Goal: Task Accomplishment & Management: Complete application form

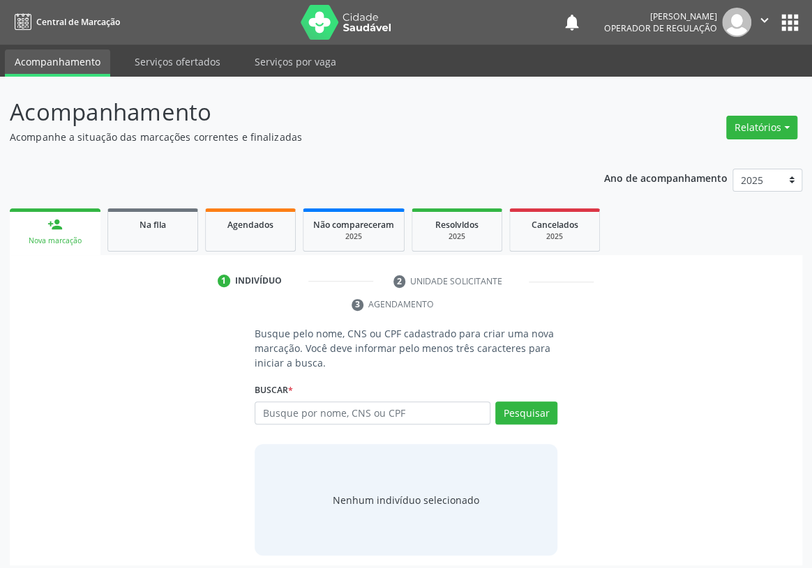
click at [265, 402] on input "text" at bounding box center [373, 414] width 236 height 24
type input "702807167635069"
drag, startPoint x: 529, startPoint y: 382, endPoint x: 501, endPoint y: 394, distance: 30.3
click at [528, 402] on button "Pesquisar" at bounding box center [526, 414] width 62 height 24
click at [415, 493] on div "Nenhum indivíduo selecionado" at bounding box center [406, 500] width 146 height 15
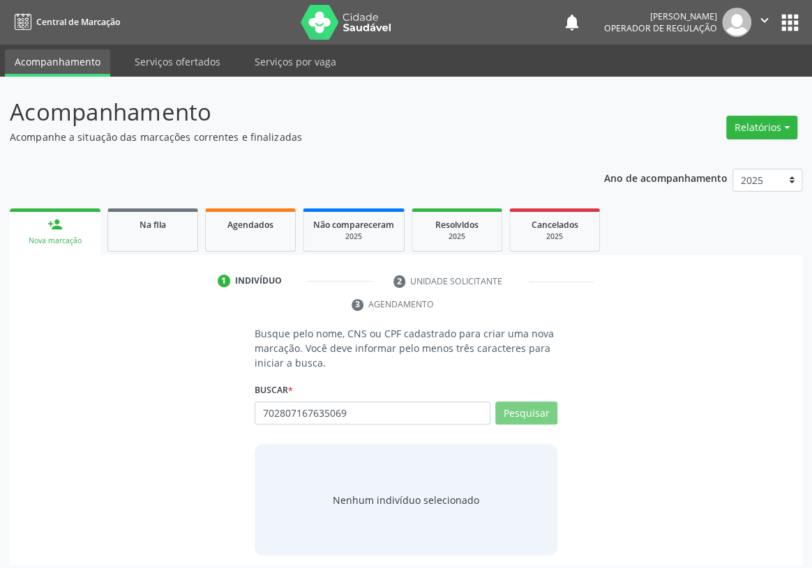
click at [392, 493] on div "Nenhum indivíduo selecionado" at bounding box center [406, 500] width 146 height 15
click at [396, 402] on input "702807167635069" at bounding box center [373, 414] width 236 height 24
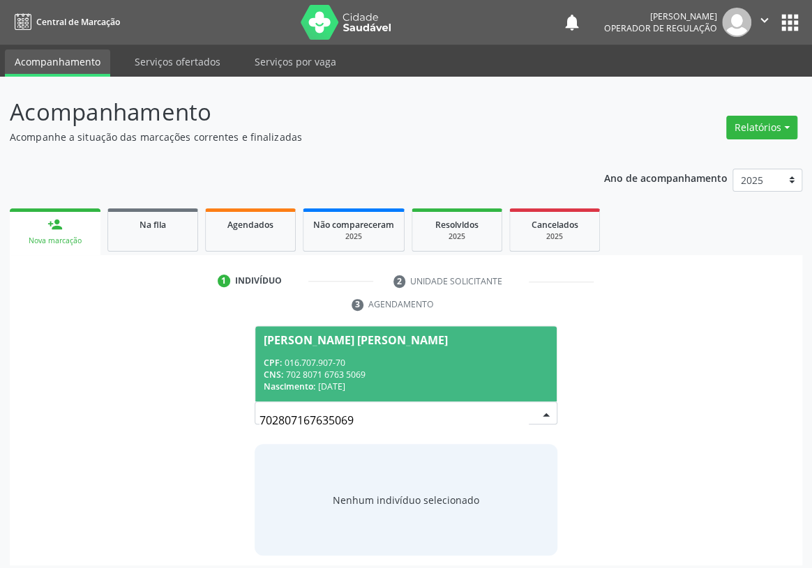
click at [399, 332] on span "[PERSON_NAME] [PERSON_NAME] CPF: 016.707.907-70 CNS: 702 8071 6763 5069 Nascime…" at bounding box center [405, 363] width 301 height 75
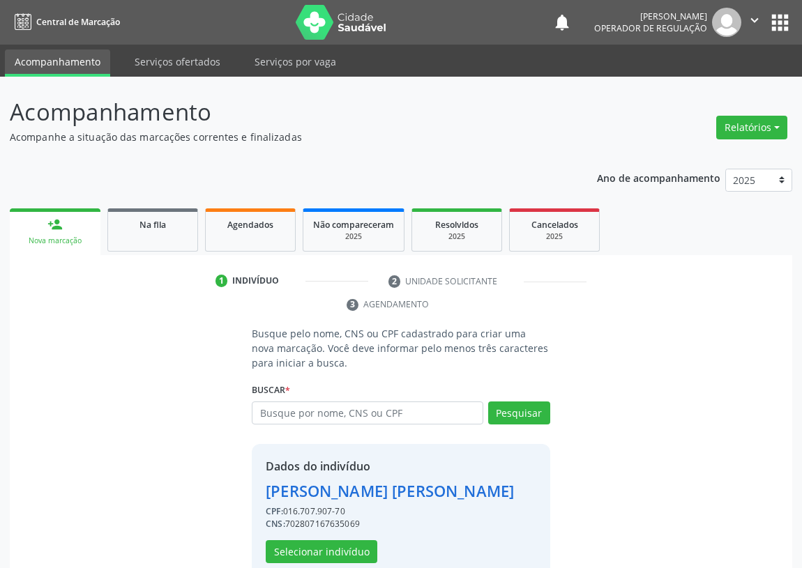
click at [320, 491] on div "[PERSON_NAME] [PERSON_NAME]" at bounding box center [390, 491] width 248 height 23
click at [320, 492] on div "[PERSON_NAME] [PERSON_NAME]" at bounding box center [390, 491] width 248 height 23
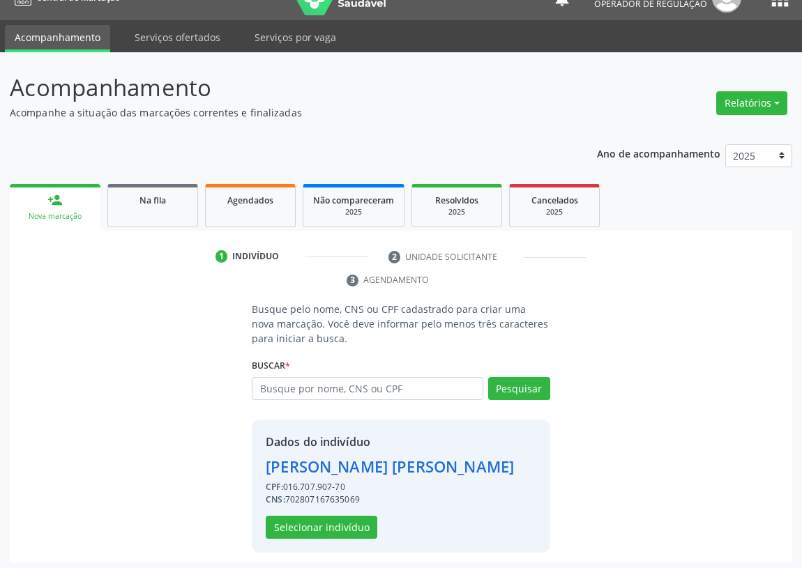
scroll to position [50, 0]
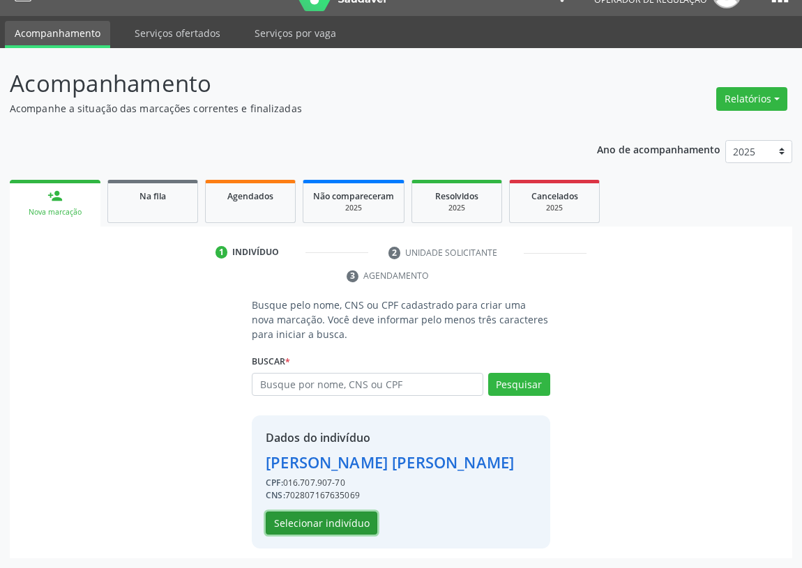
click at [333, 524] on button "Selecionar indivíduo" at bounding box center [322, 524] width 112 height 24
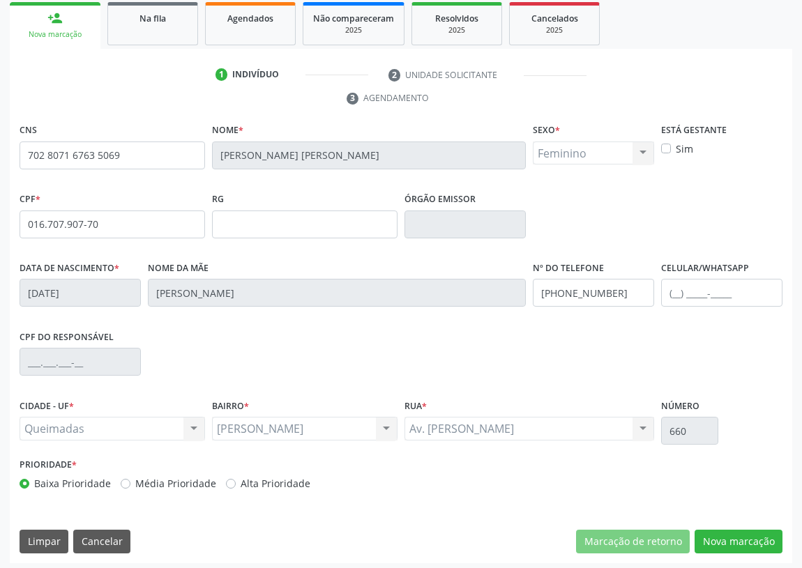
scroll to position [209, 0]
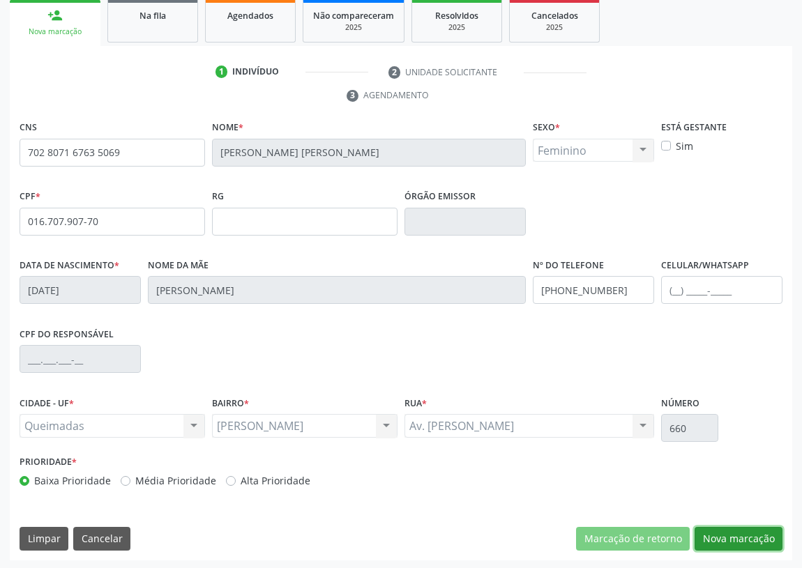
drag, startPoint x: 741, startPoint y: 537, endPoint x: 328, endPoint y: 377, distance: 442.9
click at [734, 533] on button "Nova marcação" at bounding box center [739, 539] width 88 height 24
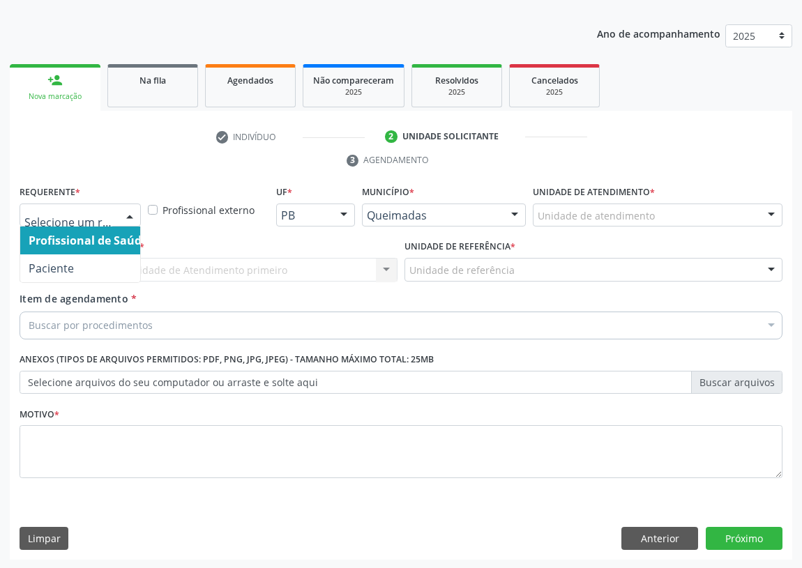
drag, startPoint x: 132, startPoint y: 216, endPoint x: 107, endPoint y: 250, distance: 42.3
click at [132, 215] on div at bounding box center [129, 216] width 21 height 24
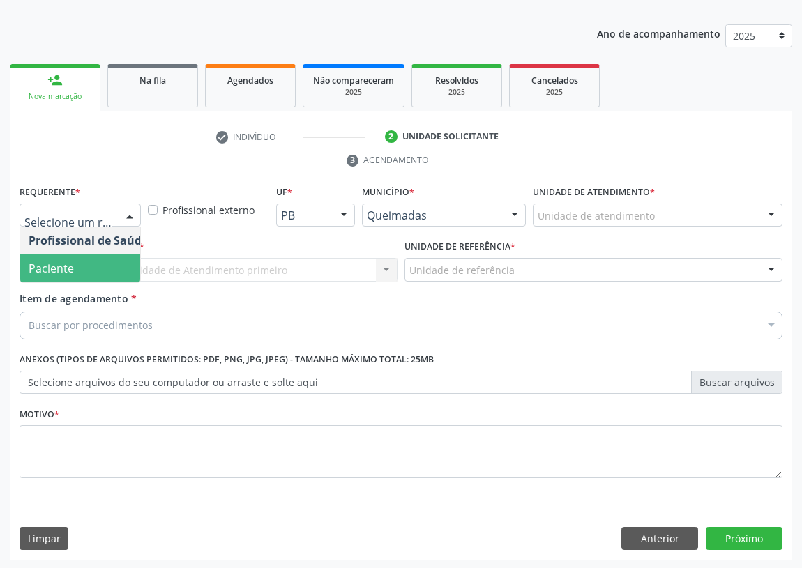
drag, startPoint x: 107, startPoint y: 264, endPoint x: 306, endPoint y: 257, distance: 198.8
click at [112, 264] on span "Paciente" at bounding box center [88, 269] width 136 height 28
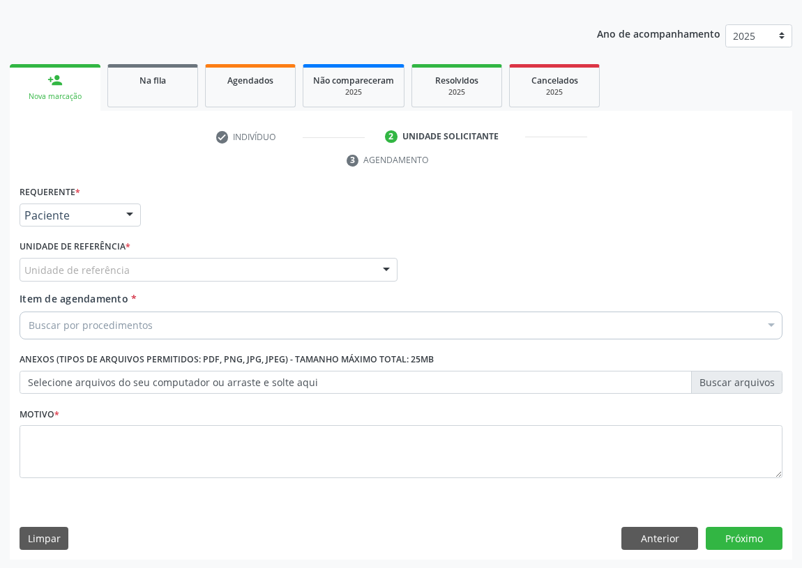
drag, startPoint x: 381, startPoint y: 272, endPoint x: 308, endPoint y: 294, distance: 75.7
click at [377, 271] on div at bounding box center [386, 271] width 21 height 24
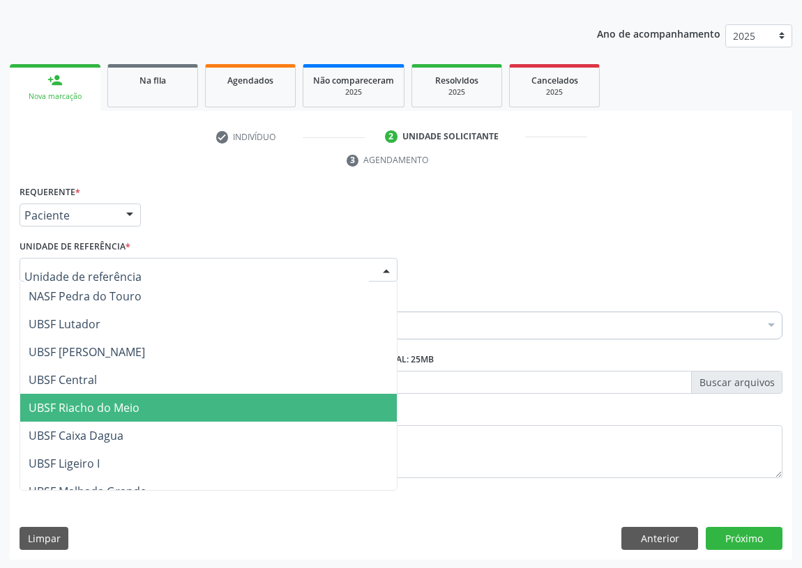
scroll to position [159, 0]
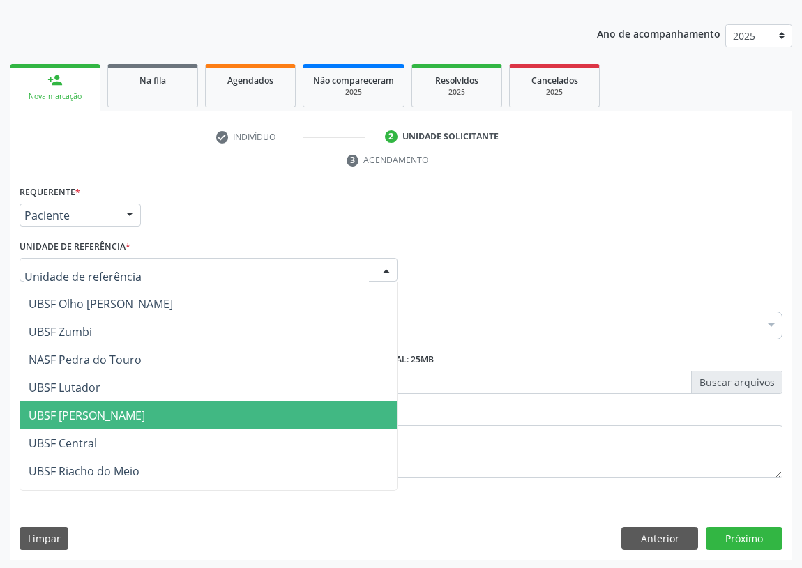
click at [74, 409] on span "UBSF [PERSON_NAME]" at bounding box center [87, 415] width 116 height 15
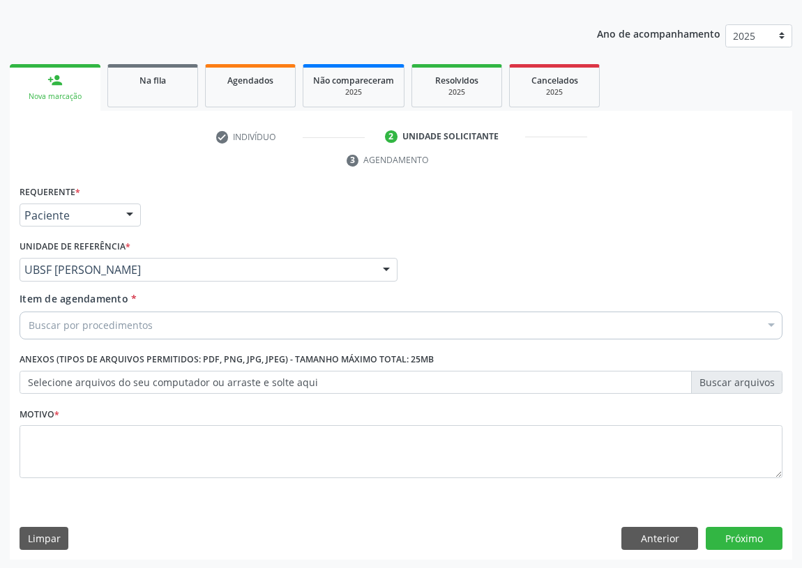
drag, startPoint x: 42, startPoint y: 319, endPoint x: 43, endPoint y: 310, distance: 9.9
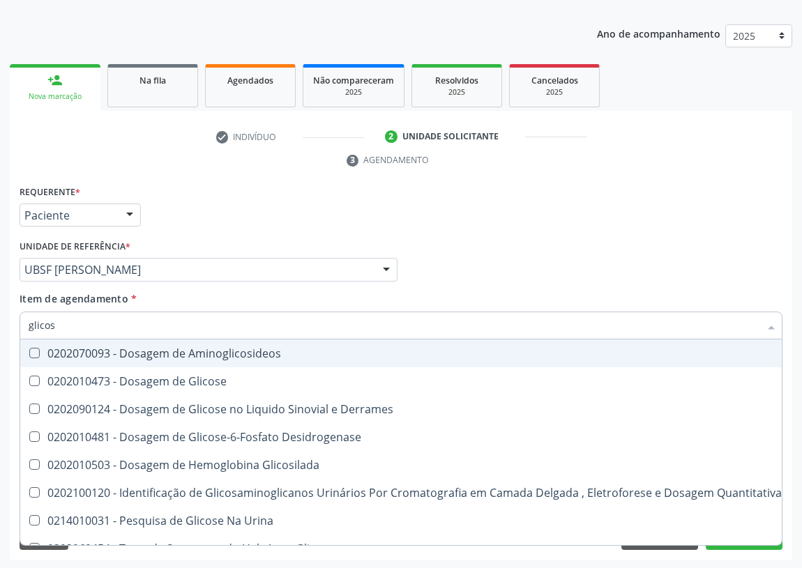
type input "glicose"
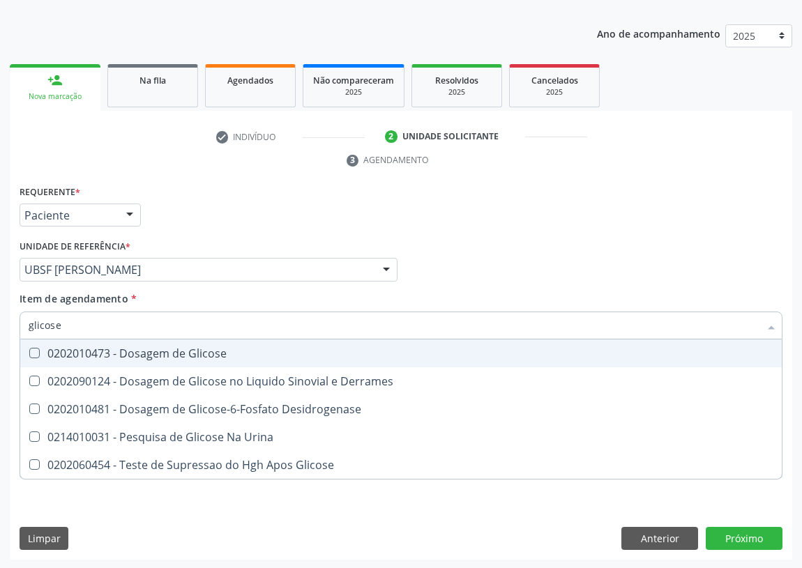
click at [33, 354] on Glicose at bounding box center [34, 353] width 10 height 10
click at [29, 354] on Glicose "checkbox" at bounding box center [24, 353] width 9 height 9
checkbox Glicose "true"
drag, startPoint x: 27, startPoint y: 331, endPoint x: 0, endPoint y: 333, distance: 27.3
click at [0, 333] on div "Acompanhamento Acompanhe a situação das marcações correntes e finalizadas Relat…" at bounding box center [401, 250] width 802 height 637
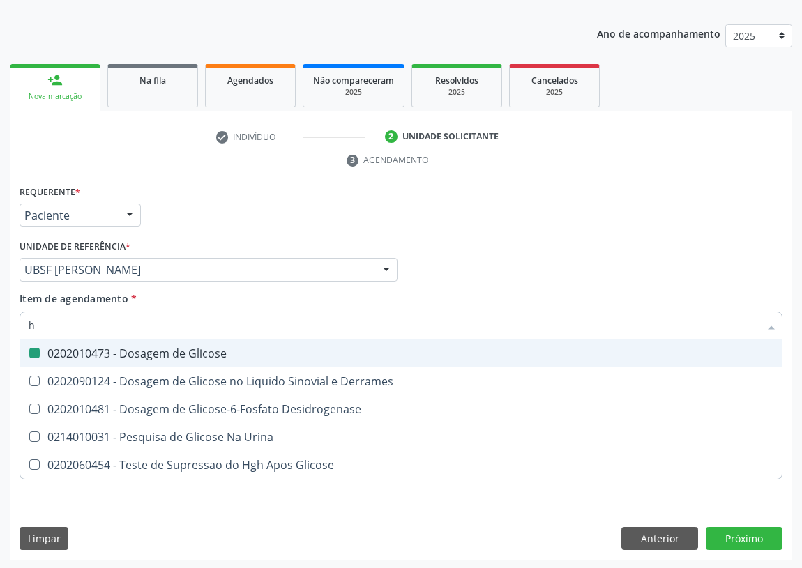
type input "he"
checkbox Glicose "false"
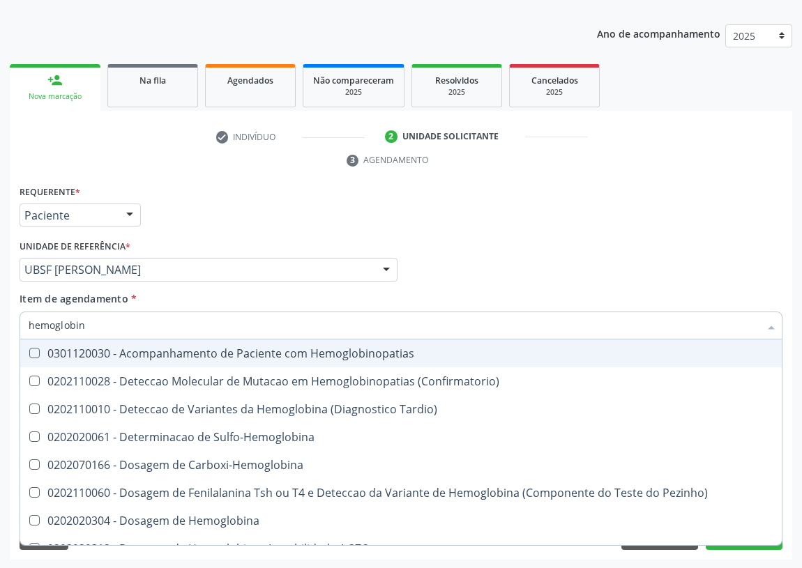
type input "hemoglobina"
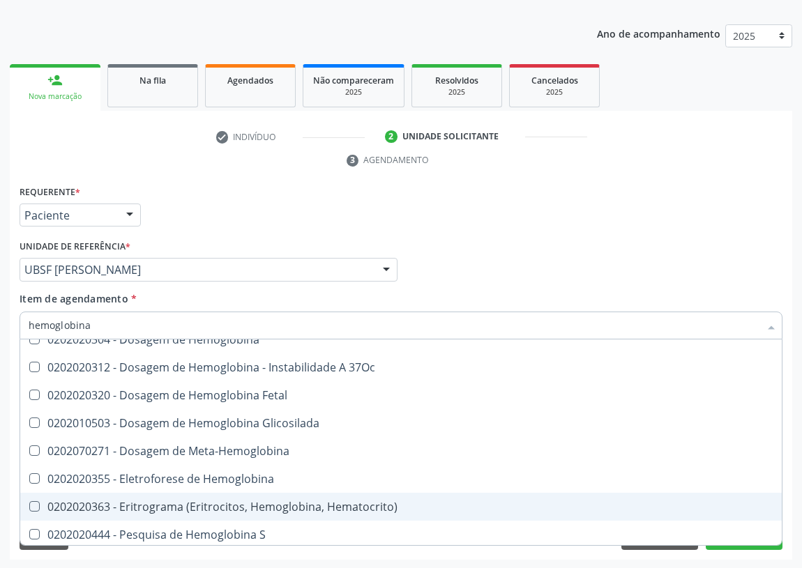
scroll to position [126, 0]
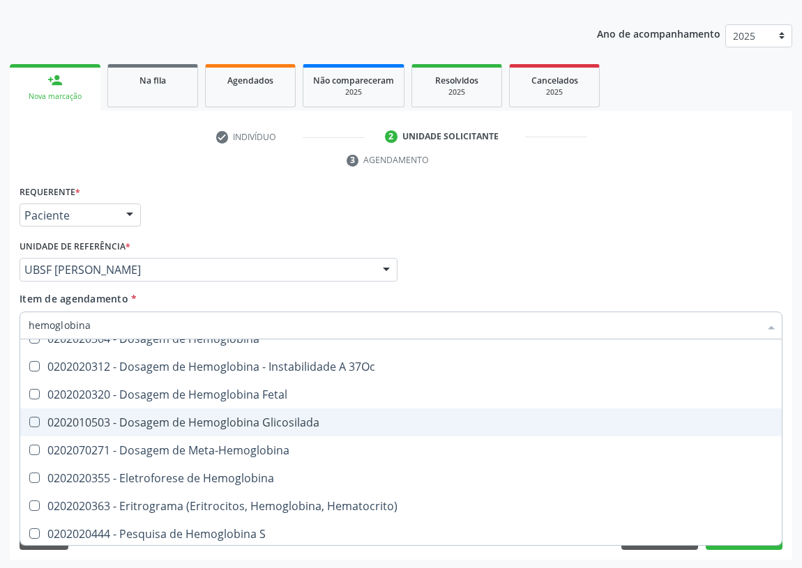
drag, startPoint x: 232, startPoint y: 419, endPoint x: 20, endPoint y: 371, distance: 217.4
click at [230, 417] on div "0202010503 - Dosagem de Hemoglobina Glicosilada" at bounding box center [401, 422] width 745 height 11
checkbox Glicosilada "true"
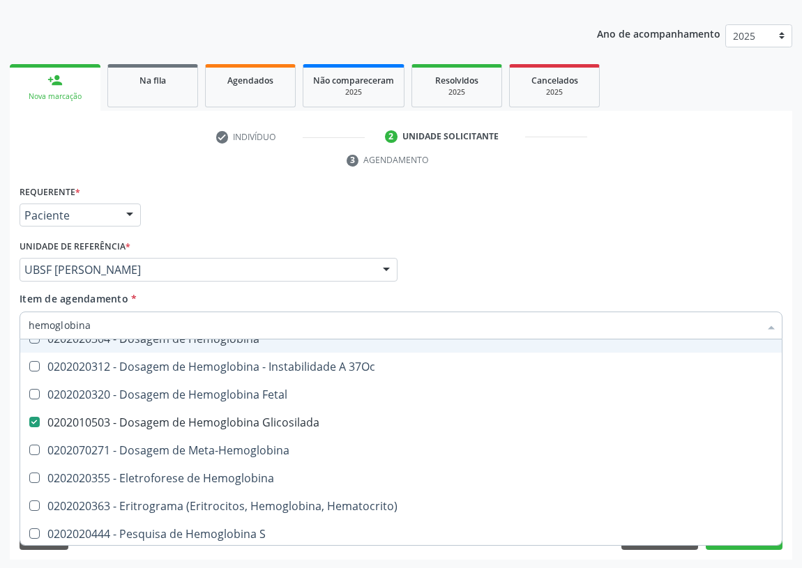
drag, startPoint x: 104, startPoint y: 317, endPoint x: 12, endPoint y: 319, distance: 92.1
click at [12, 320] on div "Requerente * Paciente Profissional de Saúde Paciente Nenhum resultado encontrad…" at bounding box center [401, 371] width 782 height 379
type input "co"
checkbox Glicosilada "false"
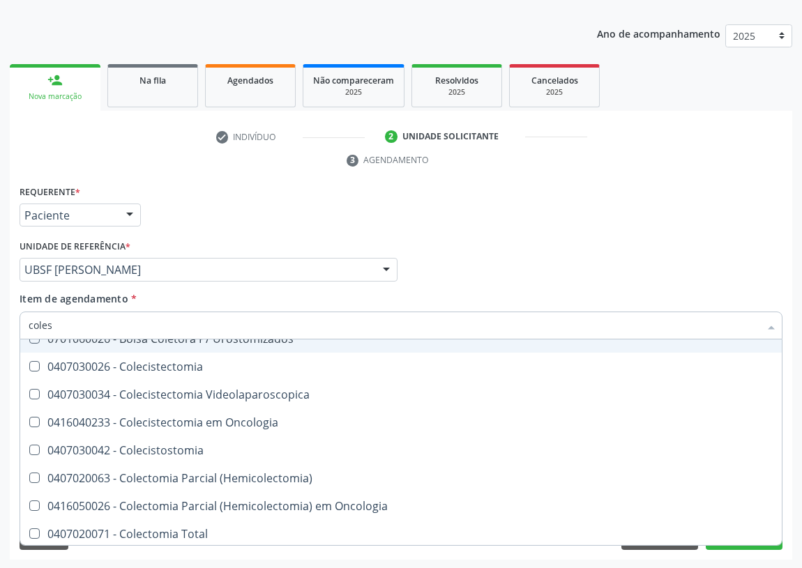
scroll to position [0, 0]
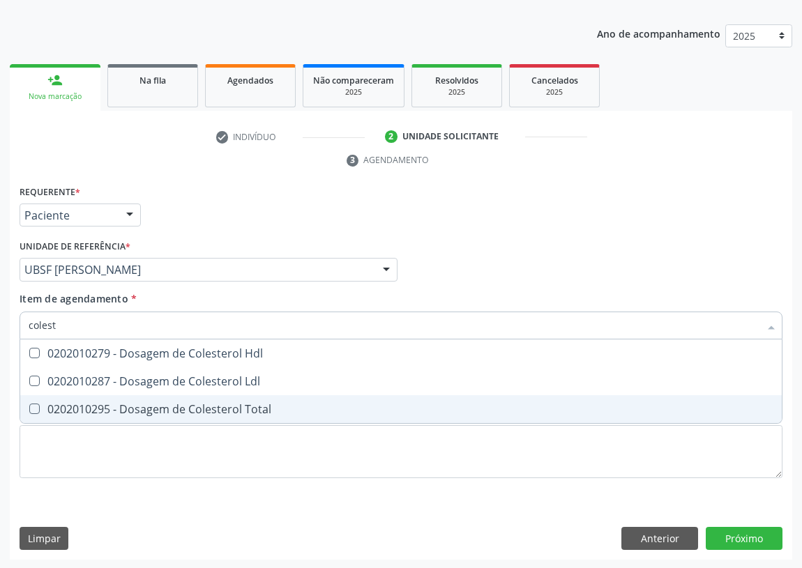
type input "coleste"
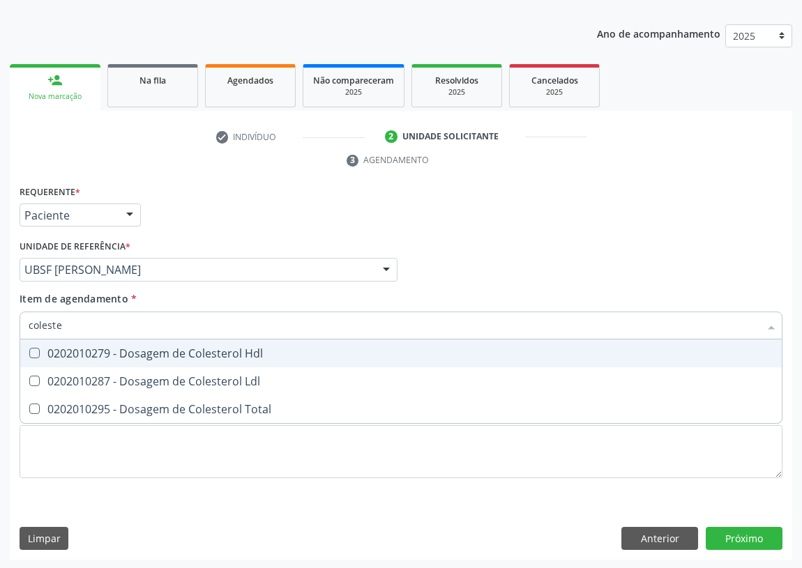
drag, startPoint x: 37, startPoint y: 350, endPoint x: 28, endPoint y: 391, distance: 42.1
click at [34, 363] on span "0202010279 - Dosagem de Colesterol Hdl" at bounding box center [400, 354] width 761 height 28
checkbox Hdl "true"
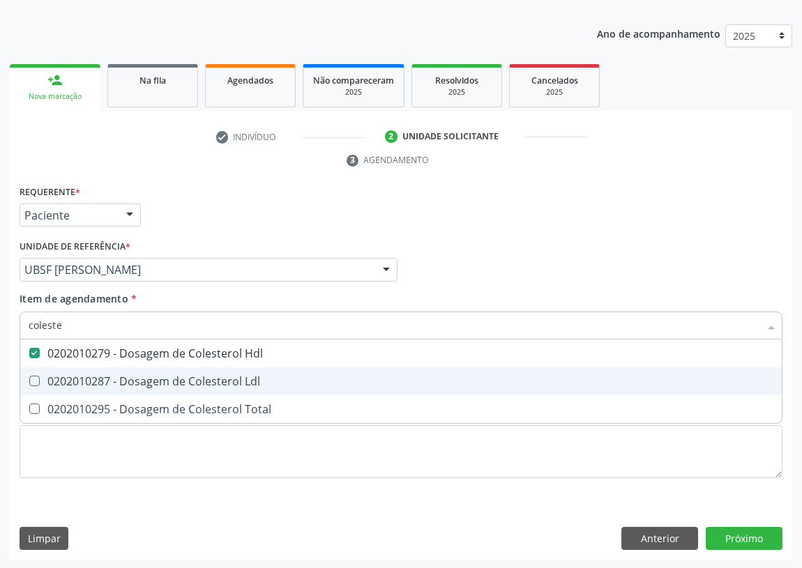
click at [33, 379] on Ldl at bounding box center [34, 381] width 10 height 10
click at [29, 379] on Ldl "checkbox" at bounding box center [24, 381] width 9 height 9
checkbox Ldl "true"
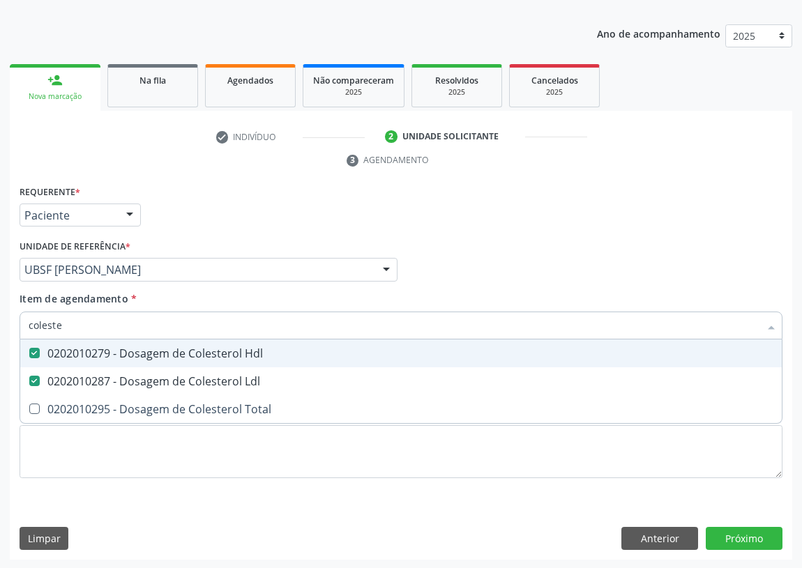
drag, startPoint x: 70, startPoint y: 320, endPoint x: 0, endPoint y: 327, distance: 70.8
click at [0, 327] on div "Acompanhamento Acompanhe a situação das marcações correntes e finalizadas Relat…" at bounding box center [401, 250] width 802 height 637
type input "tr"
checkbox Hdl "false"
checkbox Ldl "false"
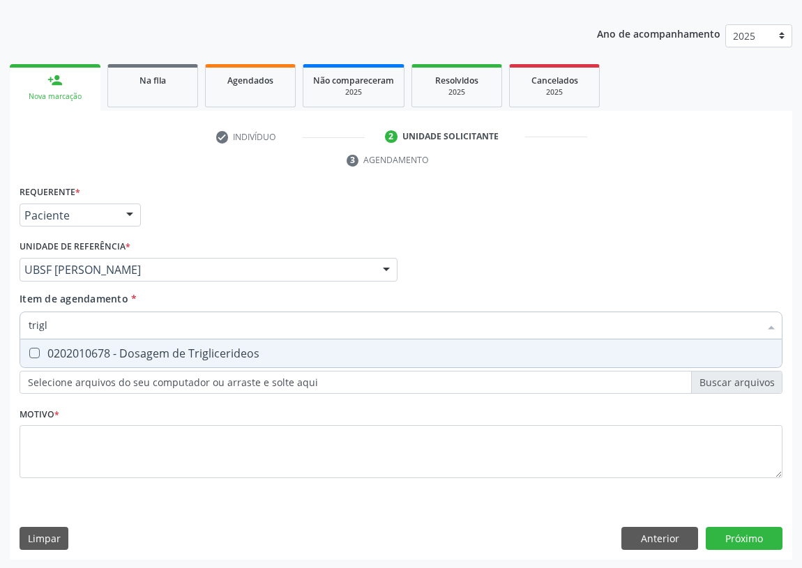
type input "trigli"
drag, startPoint x: 29, startPoint y: 352, endPoint x: 77, endPoint y: 326, distance: 54.3
click at [53, 341] on span "0202010678 - Dosagem de Triglicerideos" at bounding box center [400, 354] width 761 height 28
checkbox Triglicerideos "true"
drag, startPoint x: 2, startPoint y: 327, endPoint x: 0, endPoint y: 308, distance: 18.9
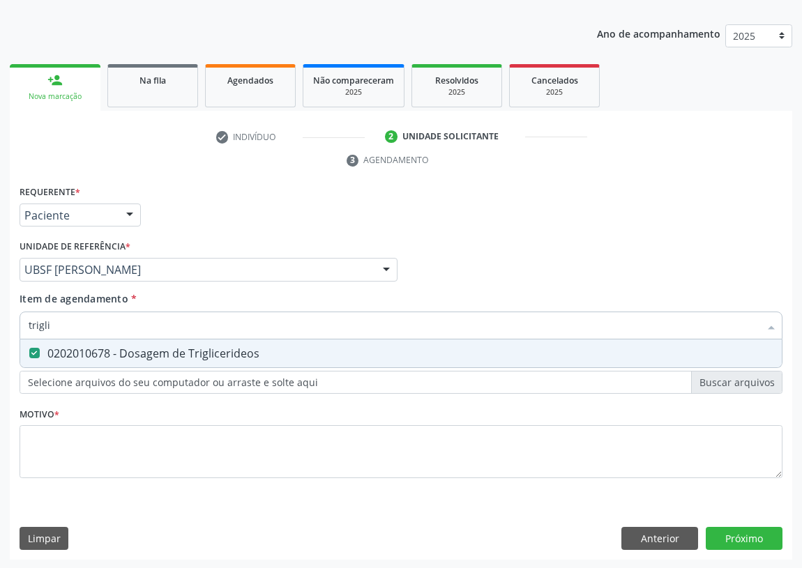
click at [0, 327] on div "Acompanhamento Acompanhe a situação das marcações correntes e finalizadas Relat…" at bounding box center [401, 250] width 802 height 637
type input "t"
checkbox Triglicerideos "false"
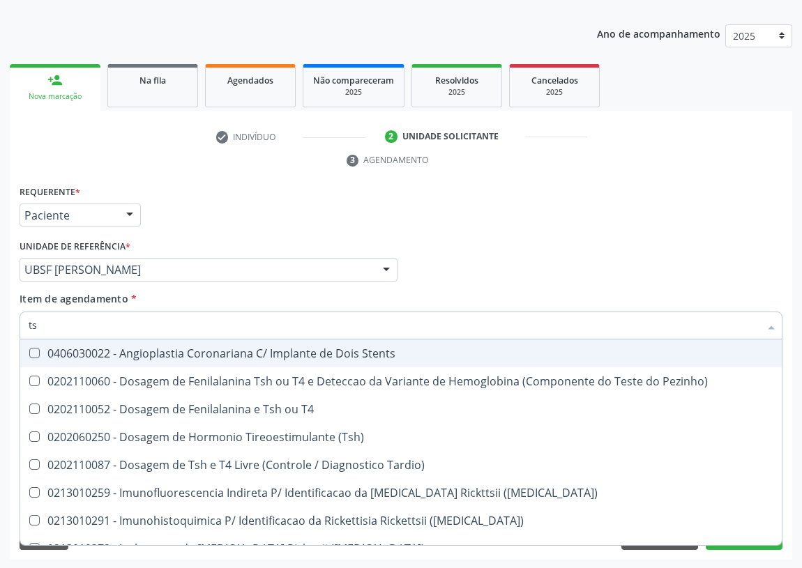
type input "tsh"
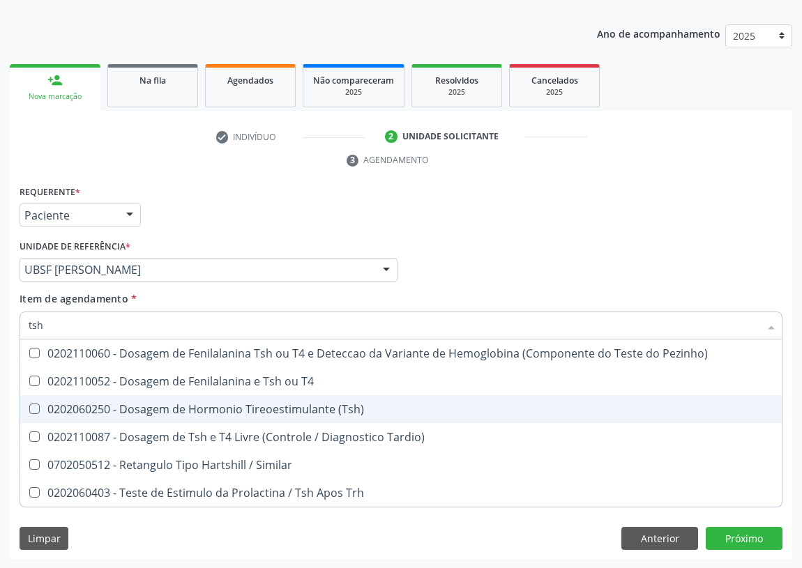
drag, startPoint x: 29, startPoint y: 409, endPoint x: 58, endPoint y: 361, distance: 56.3
click at [38, 401] on span "0202060250 - Dosagem de Hormonio Tireoestimulante (Tsh)" at bounding box center [400, 409] width 761 height 28
checkbox \(Tsh\) "true"
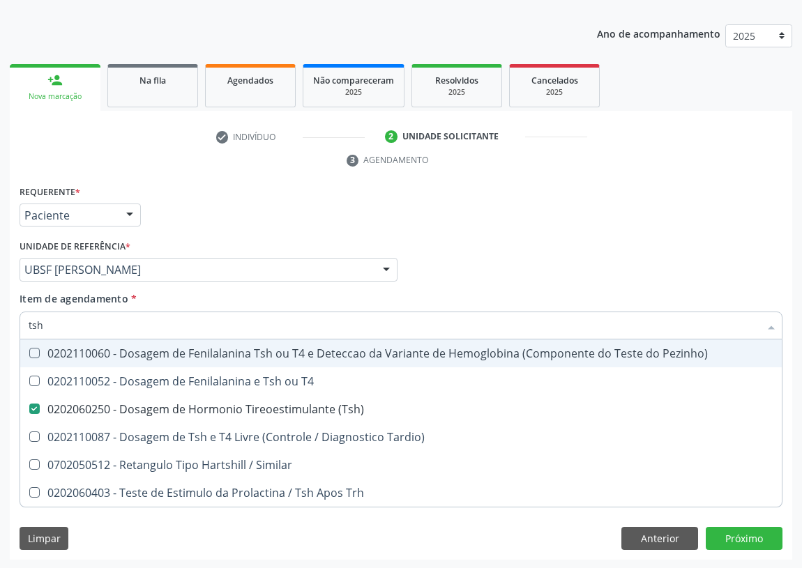
drag, startPoint x: 34, startPoint y: 321, endPoint x: 18, endPoint y: 321, distance: 16.1
click at [18, 321] on div "Item de agendamento * tsh Desfazer seleção 0202110060 - Dosagem de Fenilalanina…" at bounding box center [401, 318] width 770 height 54
drag, startPoint x: 48, startPoint y: 320, endPoint x: 18, endPoint y: 324, distance: 30.2
click at [17, 328] on div "Item de agendamento * tsh Desfazer seleção 0202110060 - Dosagem de Fenilalanina…" at bounding box center [401, 318] width 770 height 54
type input "t"
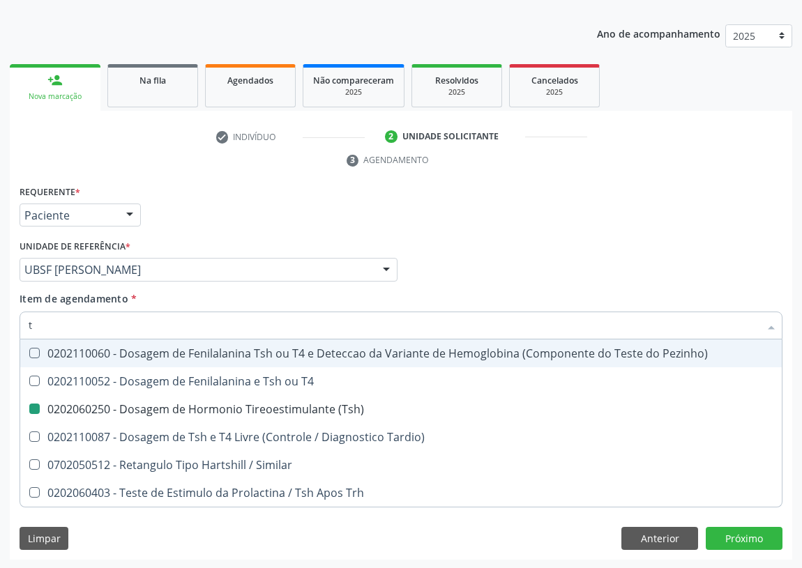
checkbox \(Tsh\) "false"
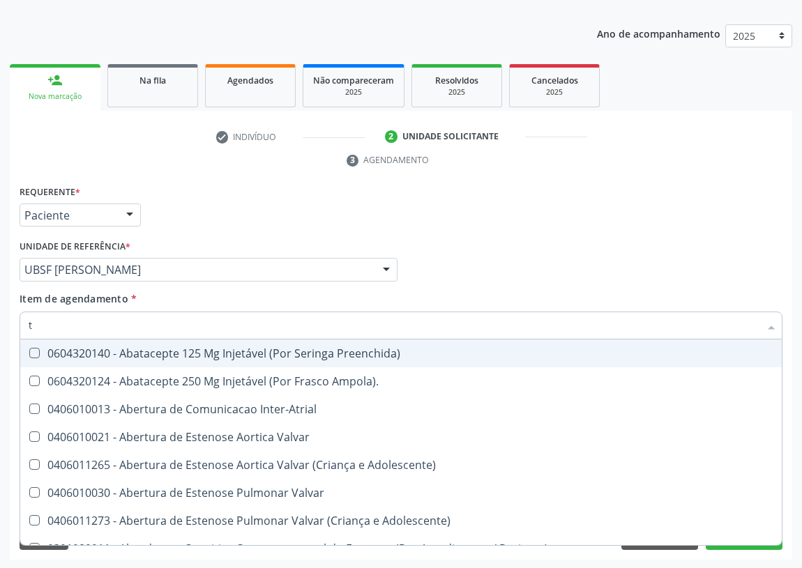
type input "t4"
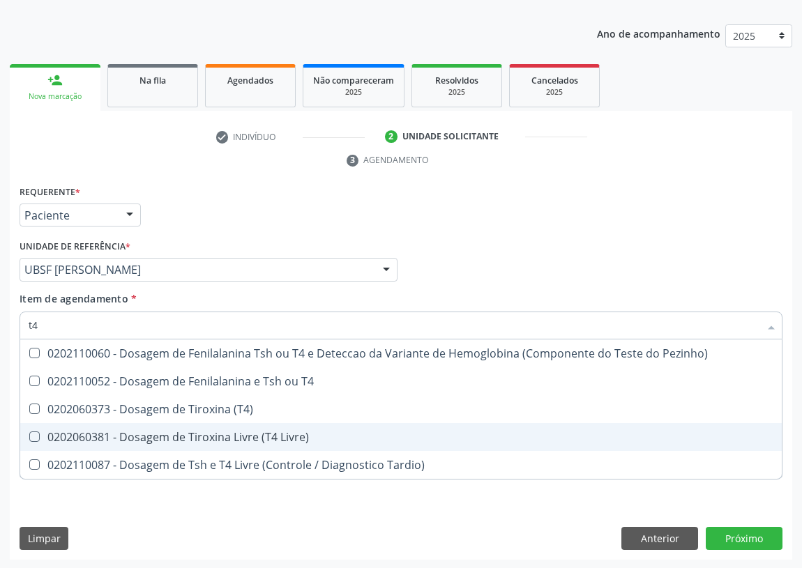
click at [205, 436] on div "0202060381 - Dosagem de Tiroxina Livre (T4 Livre)" at bounding box center [401, 437] width 745 height 11
checkbox Livre\) "true"
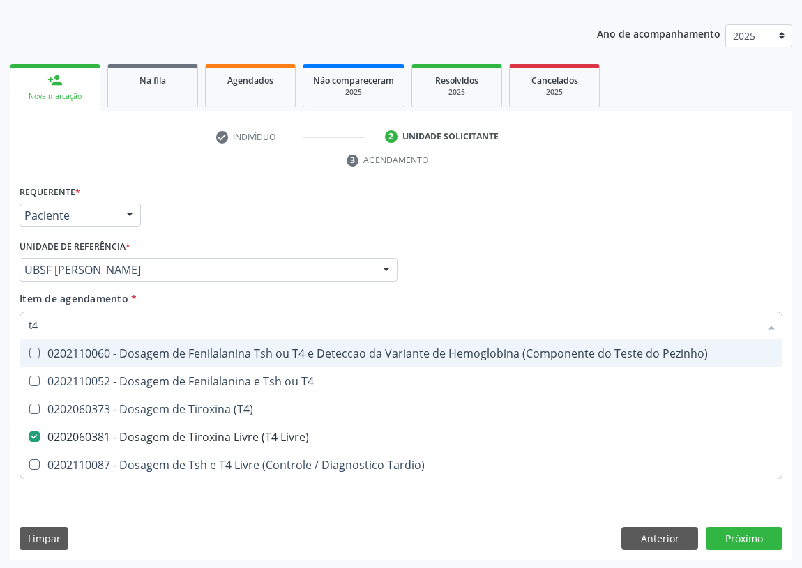
drag, startPoint x: 41, startPoint y: 319, endPoint x: 11, endPoint y: 321, distance: 30.1
click at [8, 323] on div "Acompanhamento Acompanhe a situação das marcações correntes e finalizadas Relat…" at bounding box center [401, 250] width 802 height 637
type input "v"
checkbox Livre\) "false"
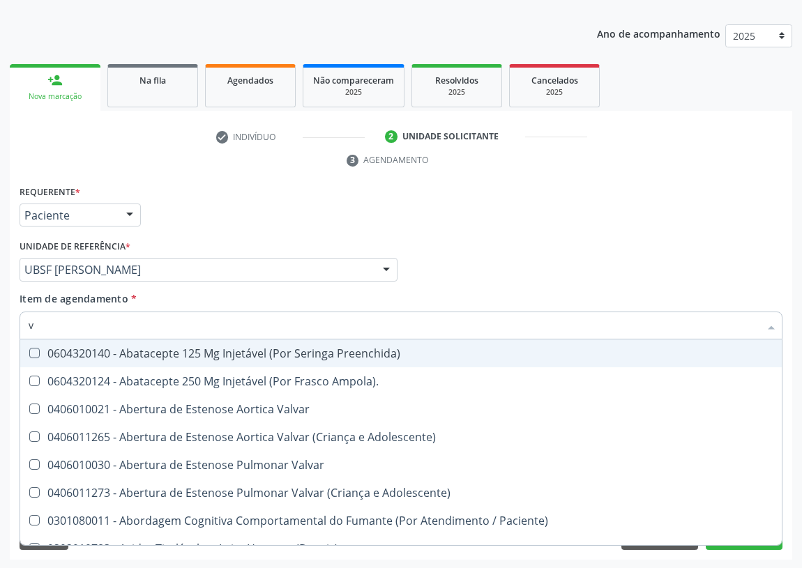
type input "vi"
checkbox Livre\) "false"
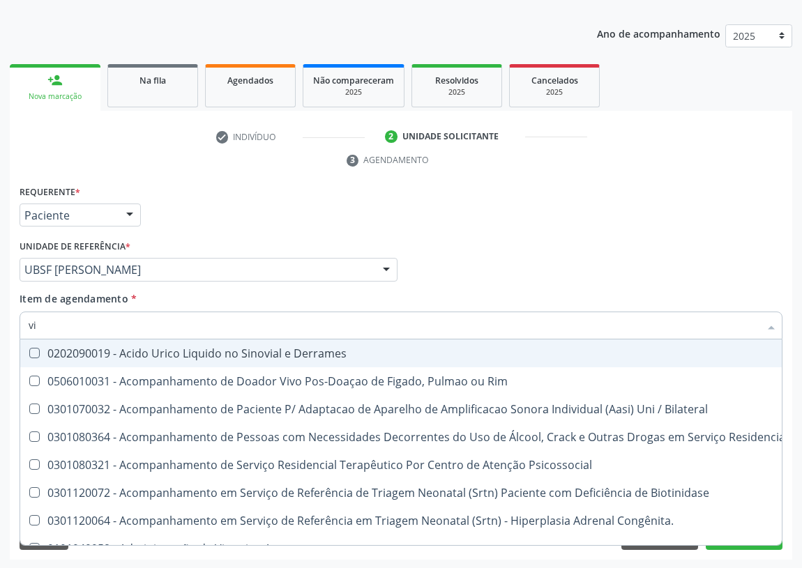
type input "vit"
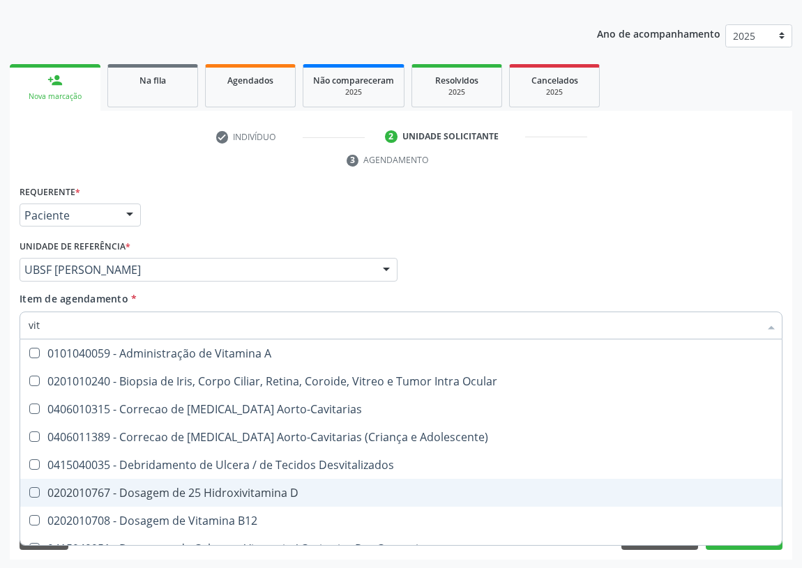
drag, startPoint x: 179, startPoint y: 495, endPoint x: 176, endPoint y: 533, distance: 38.5
click at [180, 497] on div "0202010767 - Dosagem de 25 Hidroxivitamina D" at bounding box center [401, 492] width 745 height 11
checkbox D "true"
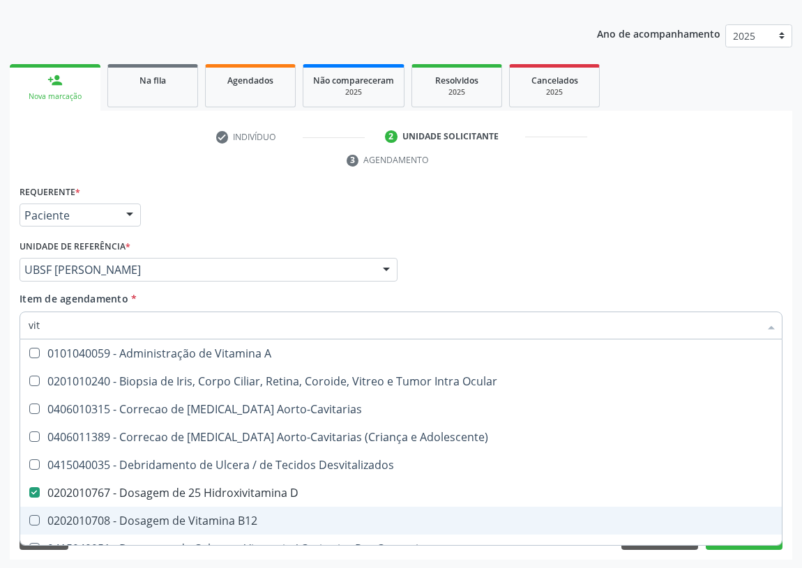
drag, startPoint x: 179, startPoint y: 521, endPoint x: 222, endPoint y: 506, distance: 45.0
click at [179, 518] on div "0202010708 - Dosagem de Vitamina B12" at bounding box center [401, 520] width 745 height 11
checkbox B12 "true"
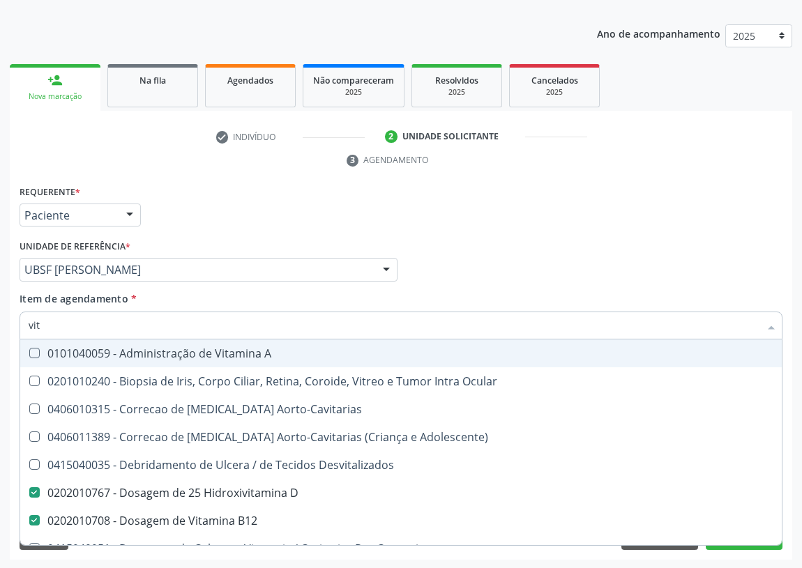
drag, startPoint x: 59, startPoint y: 330, endPoint x: 10, endPoint y: 318, distance: 50.2
click at [6, 321] on div "Acompanhamento Acompanhe a situação das marcações correntes e finalizadas Relat…" at bounding box center [401, 250] width 802 height 637
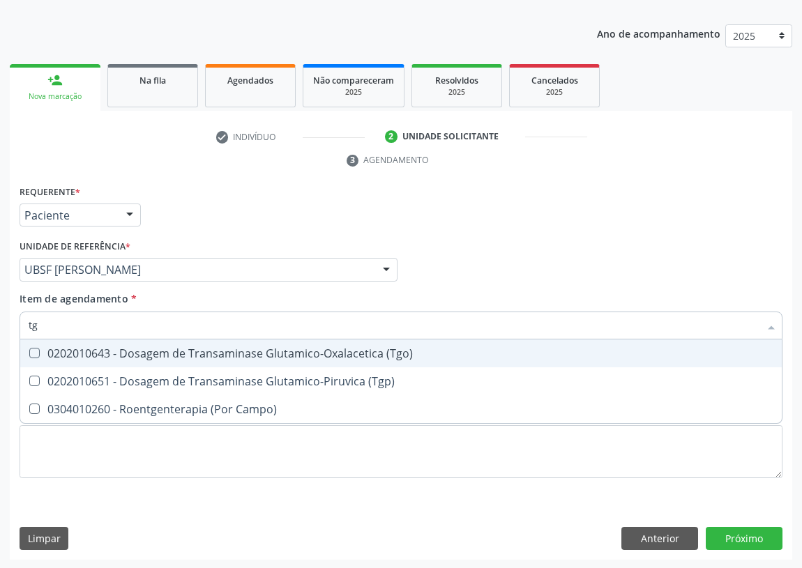
type input "tgp"
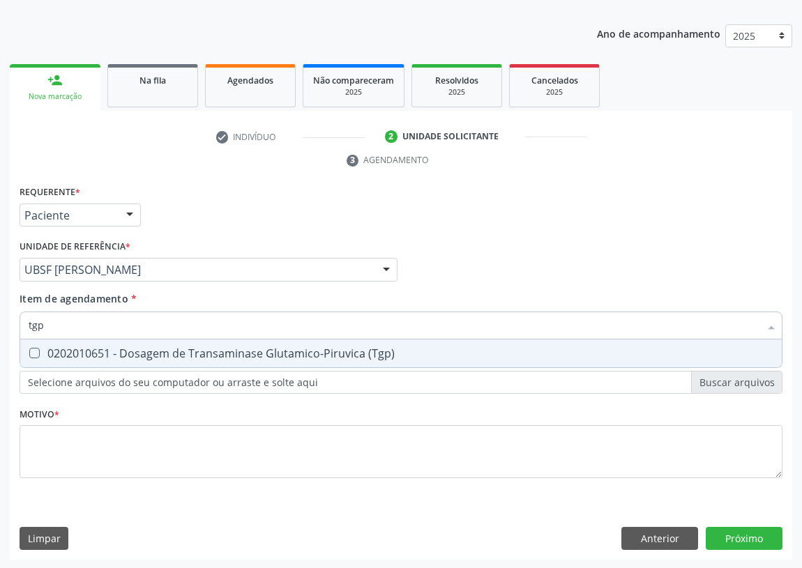
click at [35, 346] on span "0202010651 - Dosagem de Transaminase Glutamico-Piruvica (Tgp)" at bounding box center [400, 354] width 761 height 28
checkbox \(Tgp\) "true"
drag, startPoint x: 43, startPoint y: 324, endPoint x: 35, endPoint y: 325, distance: 7.7
click at [35, 325] on input "tgp" at bounding box center [394, 326] width 731 height 28
type input "tgo"
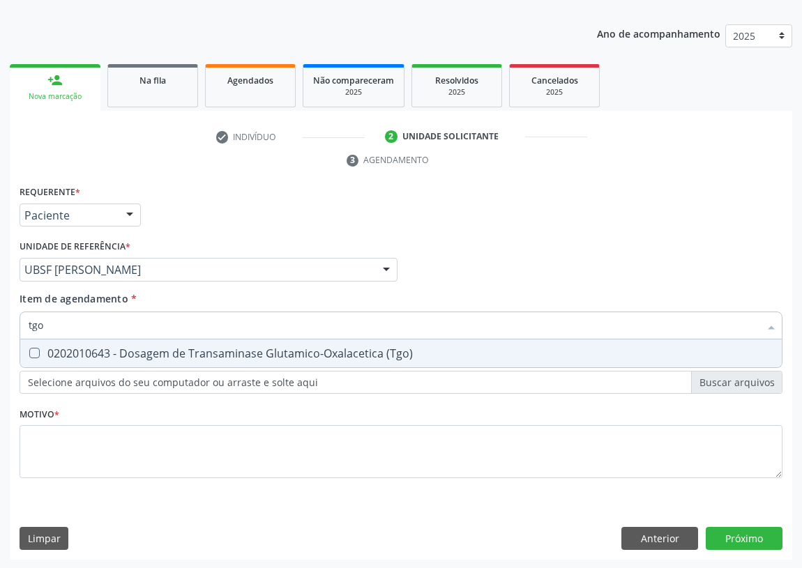
drag, startPoint x: 25, startPoint y: 347, endPoint x: 34, endPoint y: 338, distance: 12.8
click at [31, 342] on span "0202010643 - Dosagem de Transaminase Glutamico-Oxalacetica (Tgo)" at bounding box center [400, 354] width 761 height 28
checkbox \(Tgo\) "true"
drag, startPoint x: 54, startPoint y: 327, endPoint x: 0, endPoint y: 317, distance: 55.3
click at [0, 321] on div "Acompanhamento Acompanhe a situação das marcações correntes e finalizadas Relat…" at bounding box center [401, 250] width 802 height 637
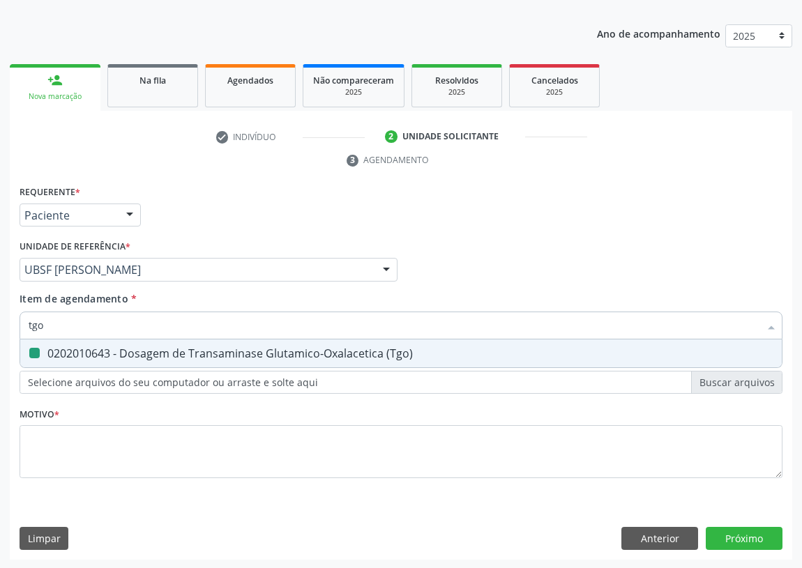
type input "c"
checkbox \(Tgo\) "false"
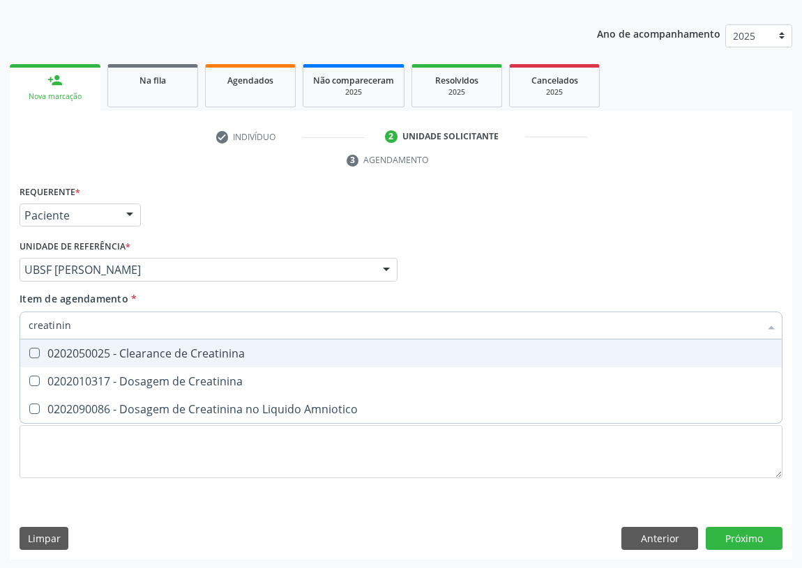
type input "creatinina"
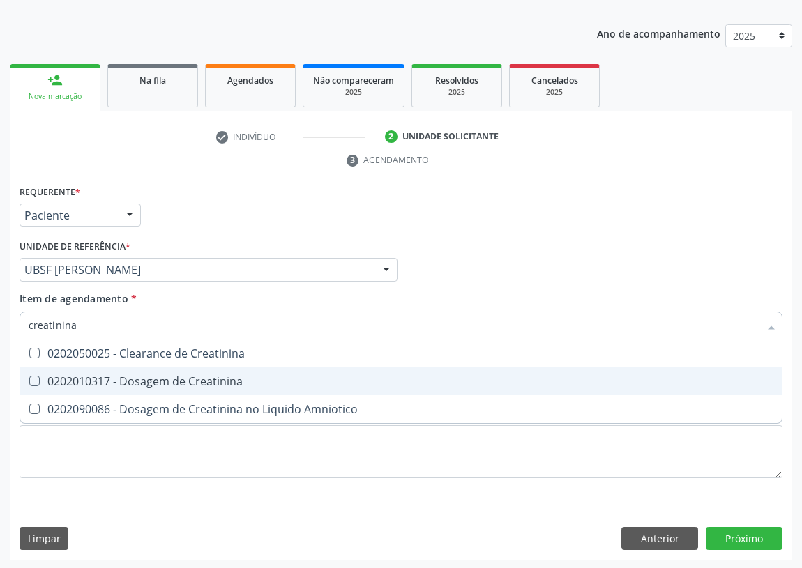
click at [38, 379] on Creatinina at bounding box center [34, 381] width 10 height 10
click at [29, 379] on Creatinina "checkbox" at bounding box center [24, 381] width 9 height 9
checkbox Creatinina "true"
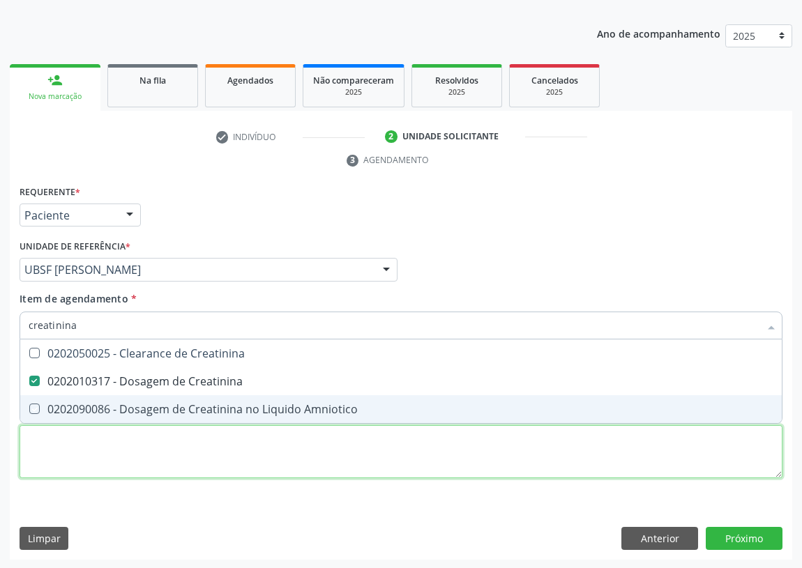
click at [55, 449] on div "Requerente * Paciente Profissional de Saúde Paciente Nenhum resultado encontrad…" at bounding box center [401, 340] width 763 height 316
checkbox Amniotico "true"
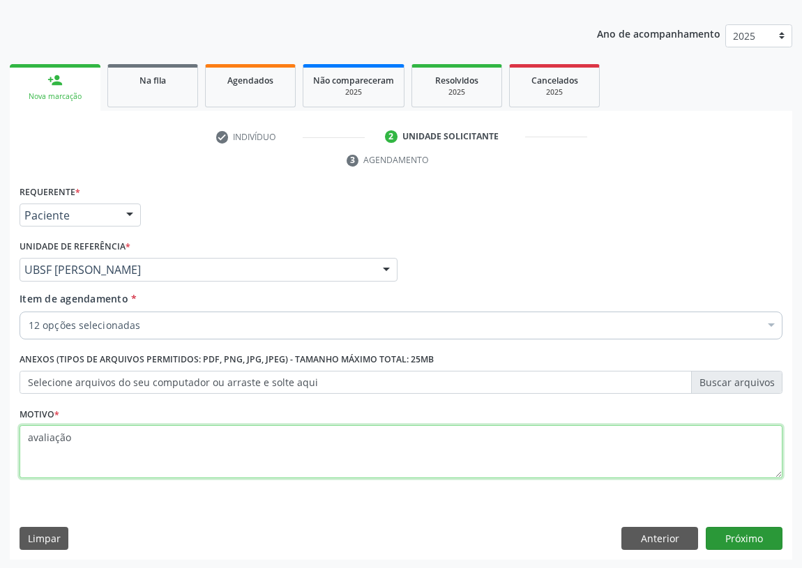
type textarea "avaliação"
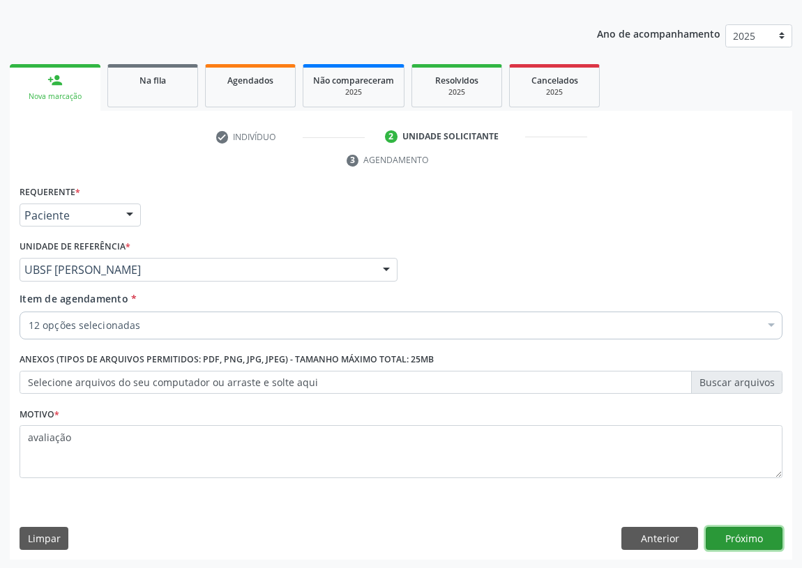
click at [757, 538] on button "Próximo" at bounding box center [744, 539] width 77 height 24
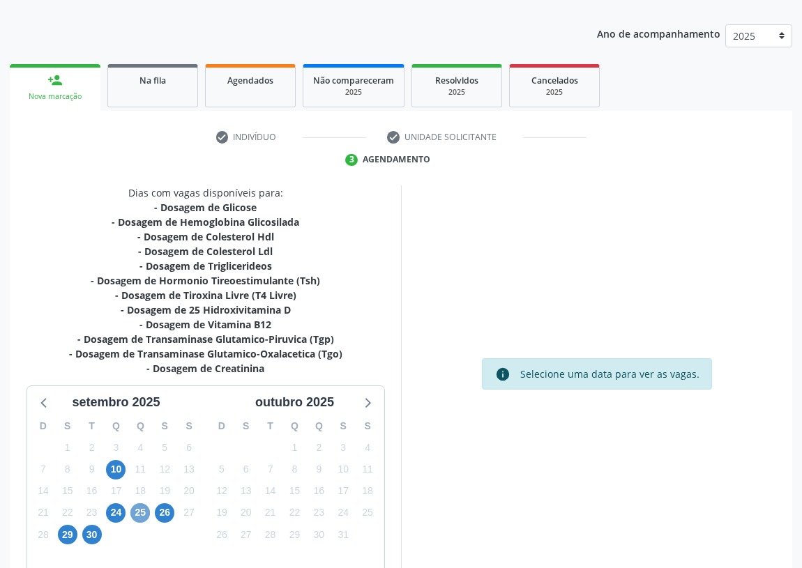
drag, startPoint x: 141, startPoint y: 512, endPoint x: 248, endPoint y: 429, distance: 135.7
click at [141, 511] on span "25" at bounding box center [140, 513] width 20 height 20
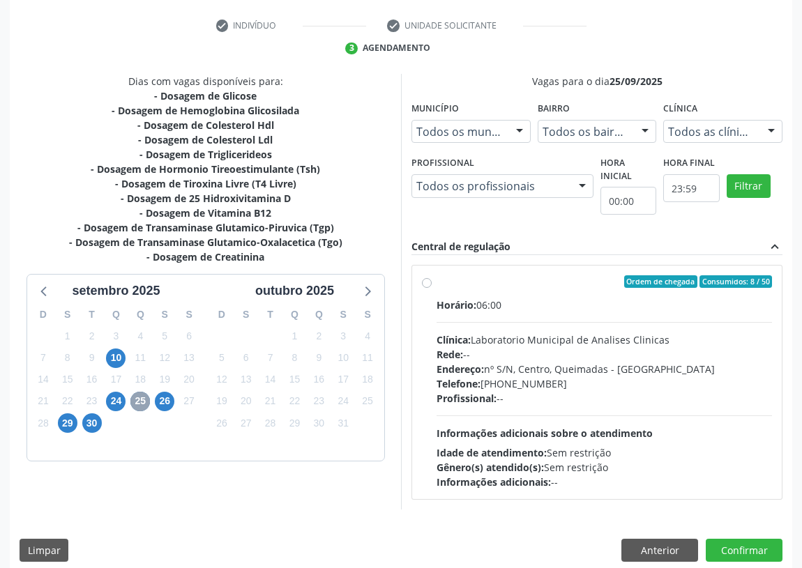
scroll to position [268, 0]
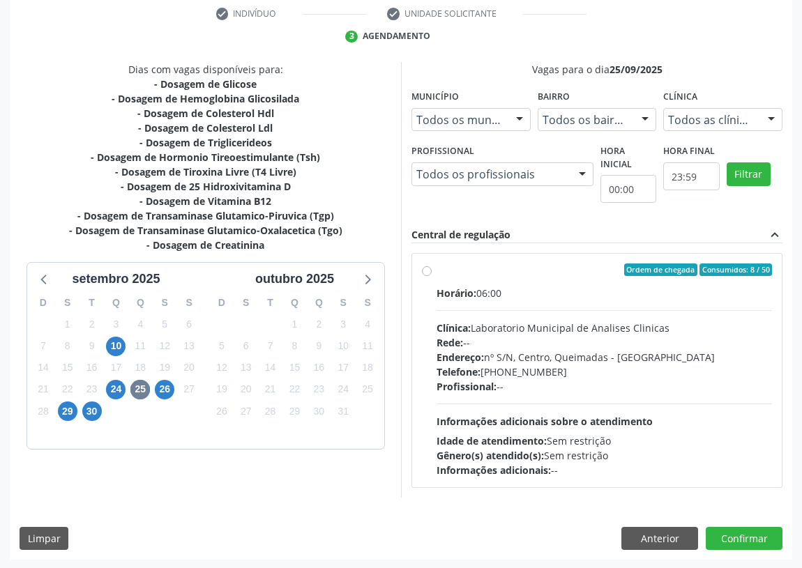
drag, startPoint x: 426, startPoint y: 268, endPoint x: 434, endPoint y: 305, distance: 37.7
click at [437, 269] on label "Ordem de chegada Consumidos: 8 / 50 Horário: 06:00 Clínica: Laboratorio Municip…" at bounding box center [604, 371] width 335 height 214
click at [426, 269] on input "Ordem de chegada Consumidos: 8 / 50 Horário: 06:00 Clínica: Laboratorio Municip…" at bounding box center [427, 270] width 10 height 13
radio input "true"
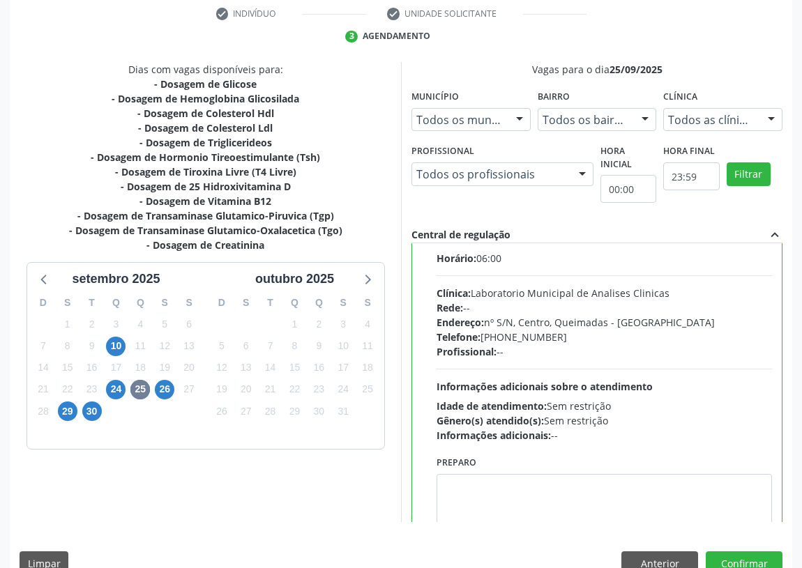
scroll to position [69, 0]
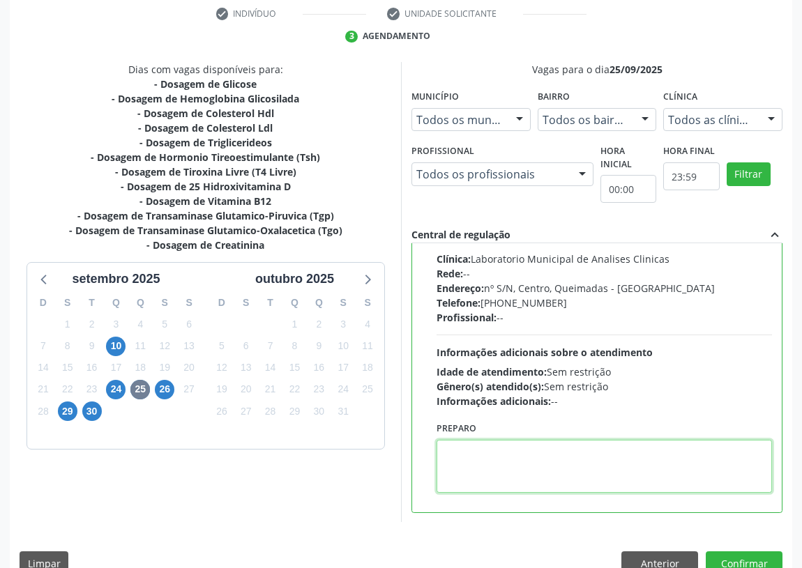
drag, startPoint x: 466, startPoint y: 457, endPoint x: 476, endPoint y: 441, distance: 19.4
click at [473, 446] on textarea at bounding box center [604, 466] width 335 height 53
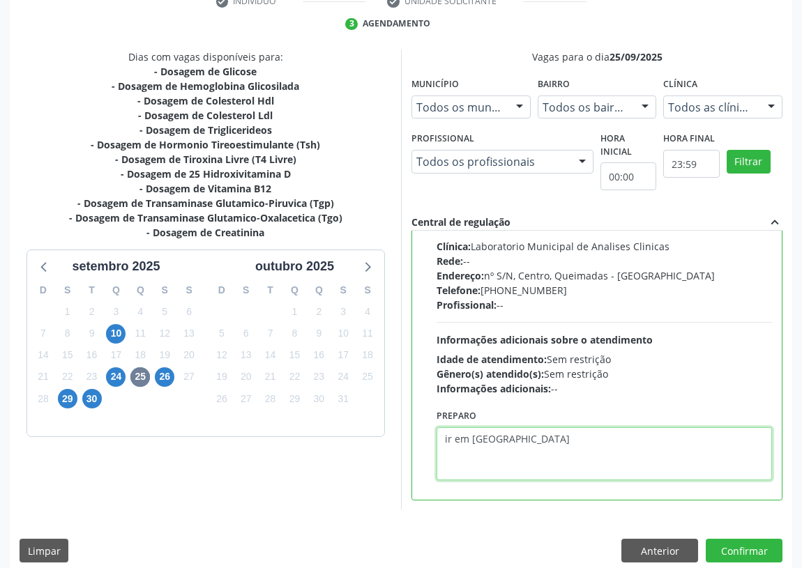
scroll to position [293, 0]
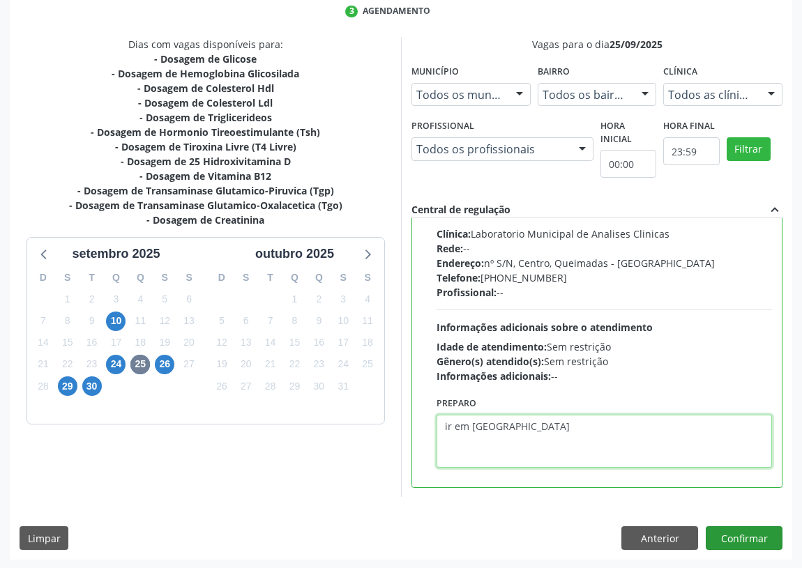
type textarea "ir em [GEOGRAPHIC_DATA]"
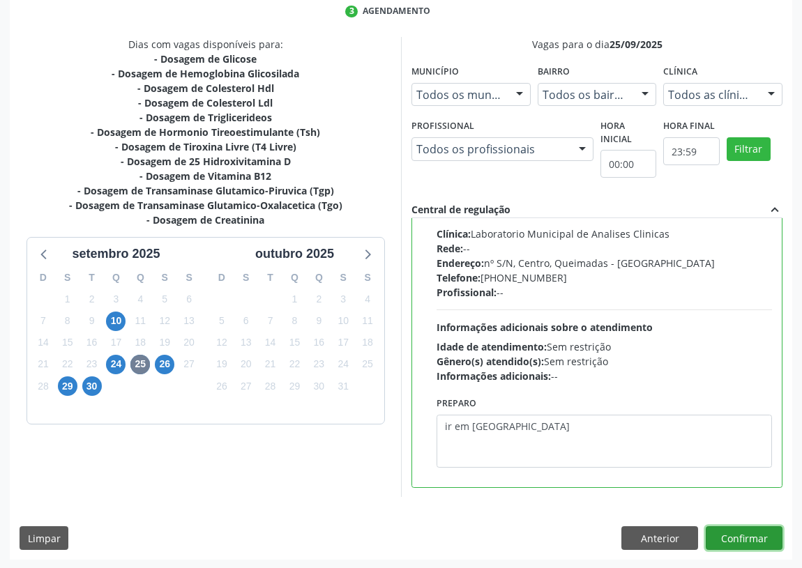
click at [727, 531] on button "Confirmar" at bounding box center [744, 538] width 77 height 24
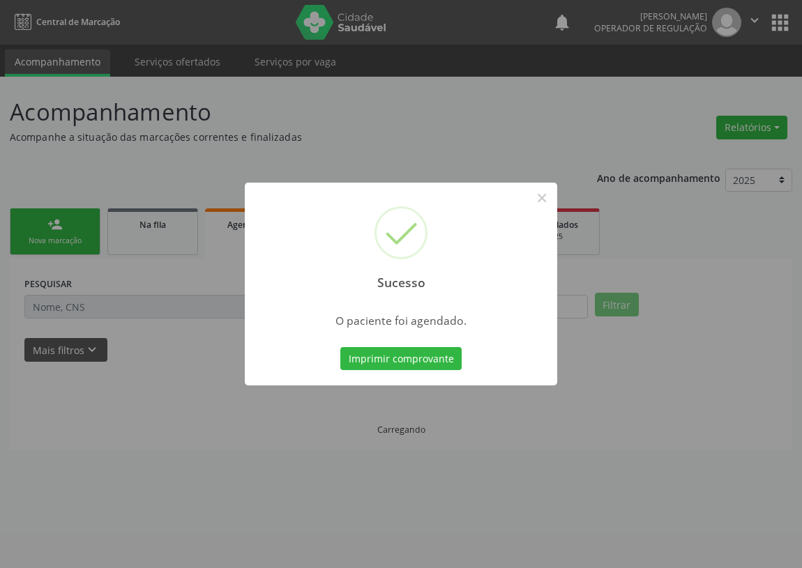
scroll to position [0, 0]
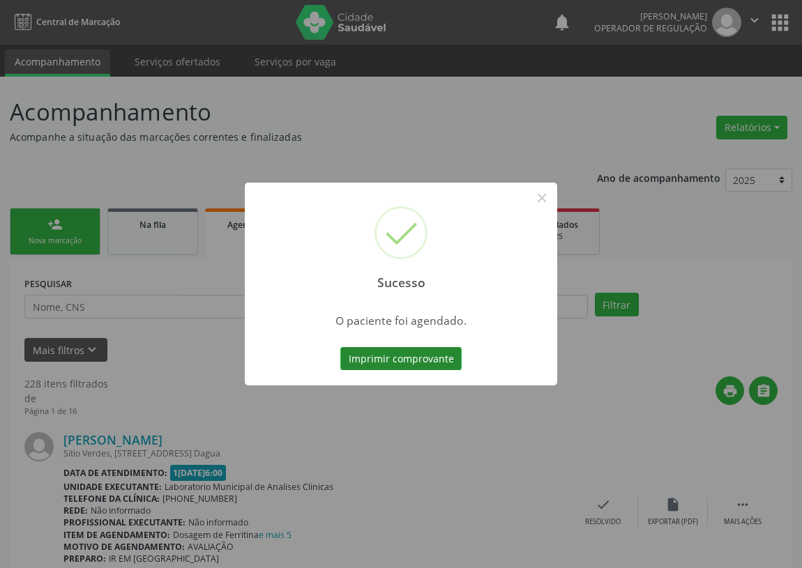
click at [377, 361] on button "Imprimir comprovante" at bounding box center [400, 359] width 121 height 24
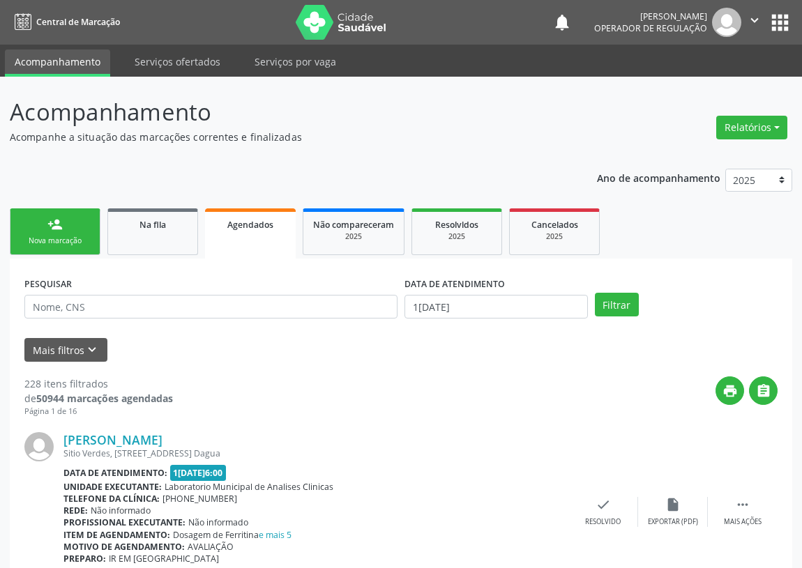
click at [31, 238] on div "Nova marcação" at bounding box center [55, 241] width 70 height 10
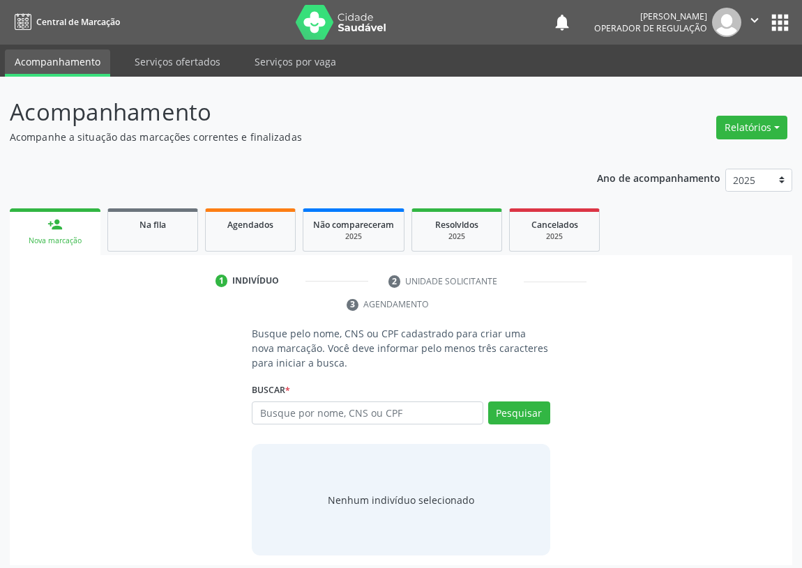
click at [300, 437] on div "Busque pelo nome, CNS ou CPF cadastrado para criar uma nova marcação. Você deve…" at bounding box center [401, 440] width 318 height 229
click at [279, 414] on input "text" at bounding box center [368, 414] width 232 height 24
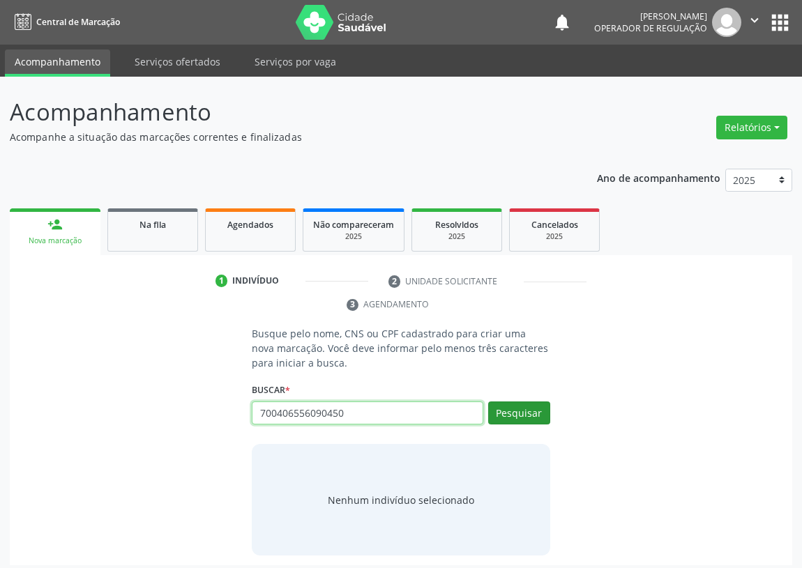
type input "700406556090450"
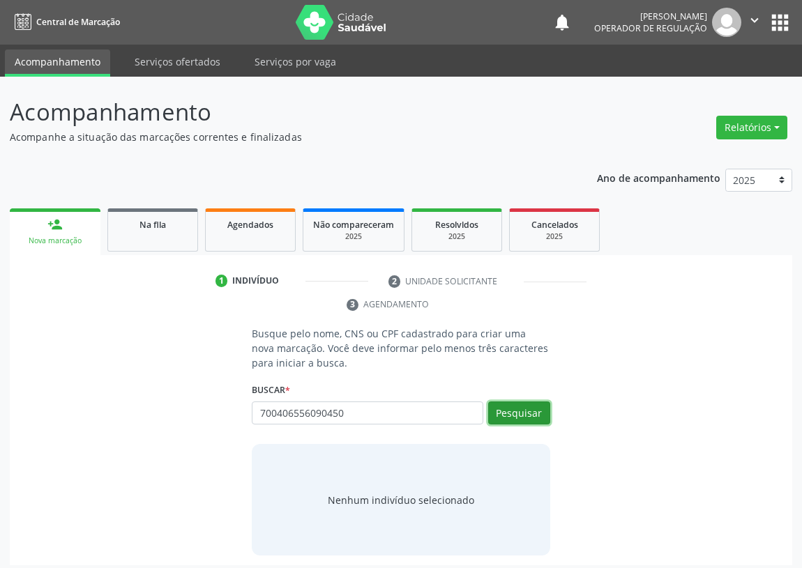
click at [519, 413] on button "Pesquisar" at bounding box center [519, 414] width 62 height 24
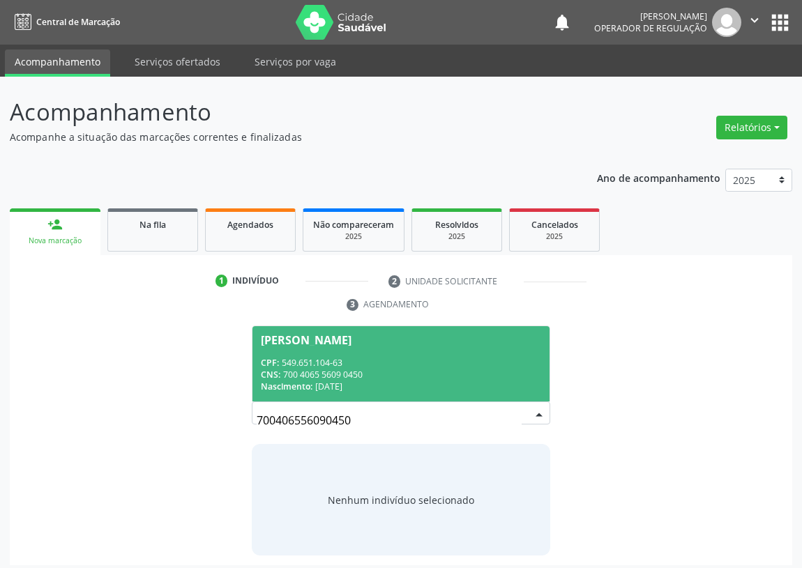
click at [335, 370] on div "CNS: 700 4065 5609 0450" at bounding box center [401, 375] width 280 height 12
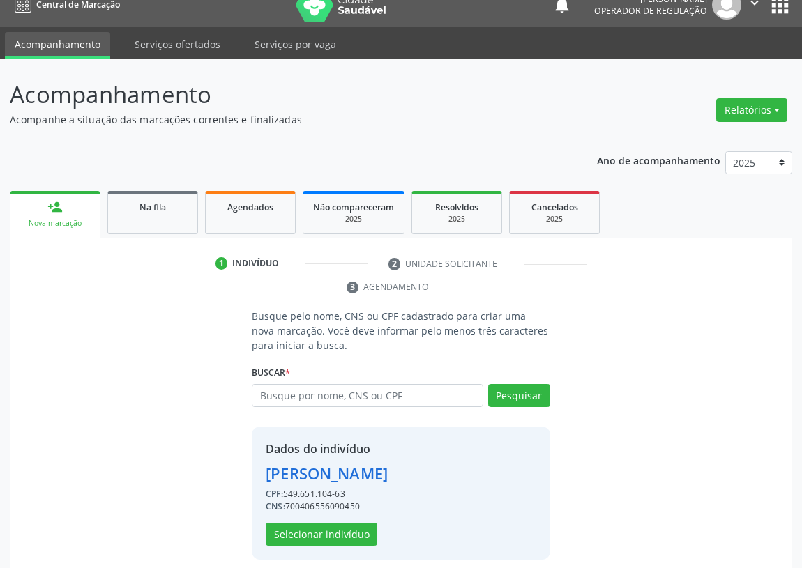
scroll to position [27, 0]
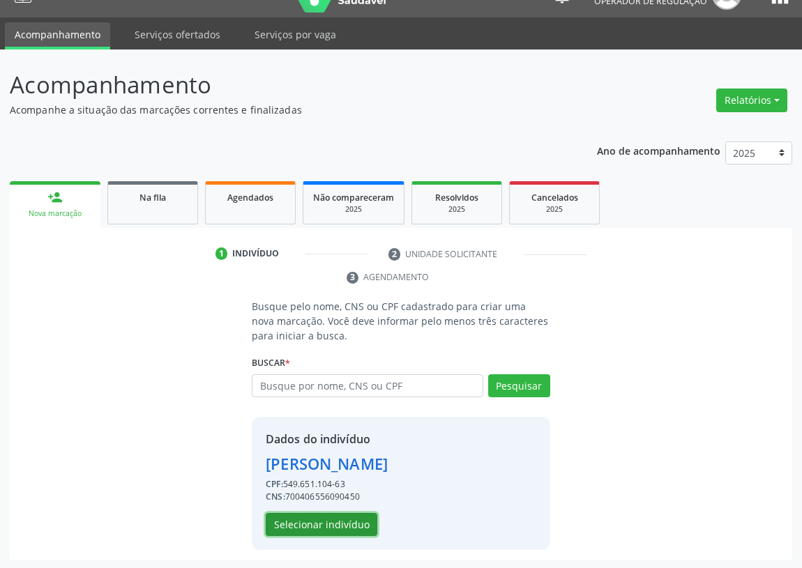
click at [318, 522] on button "Selecionar indivíduo" at bounding box center [322, 525] width 112 height 24
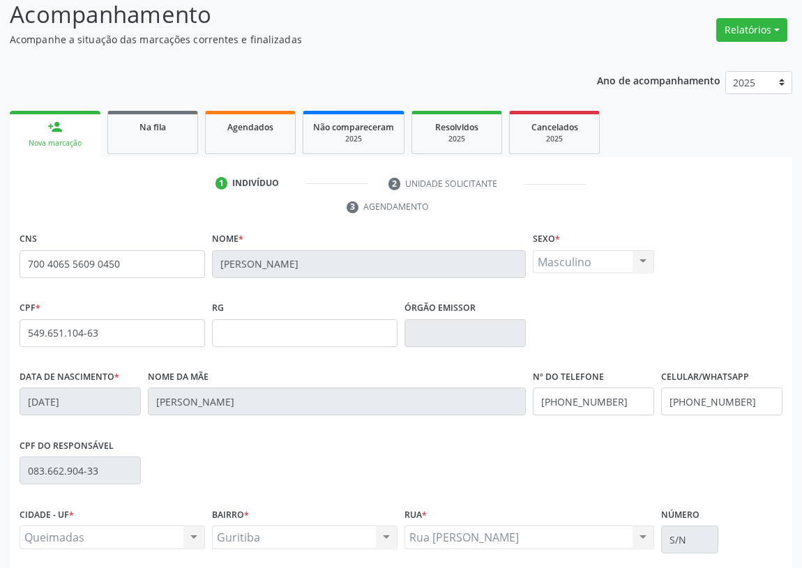
scroll to position [209, 0]
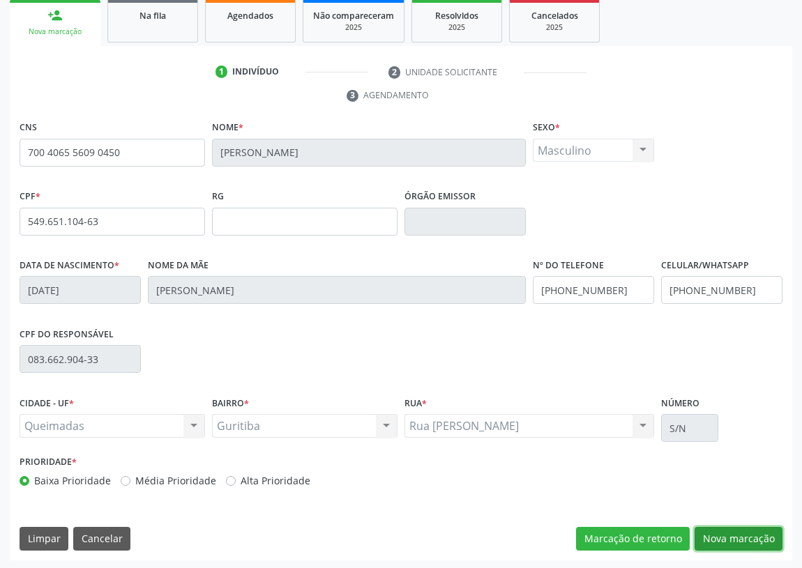
drag, startPoint x: 731, startPoint y: 540, endPoint x: 176, endPoint y: 289, distance: 608.6
click at [720, 536] on button "Nova marcação" at bounding box center [739, 539] width 88 height 24
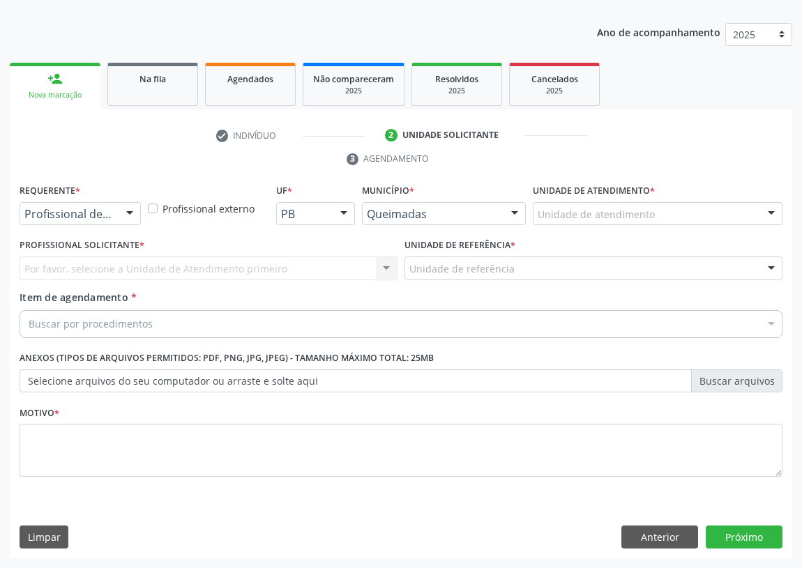
scroll to position [144, 0]
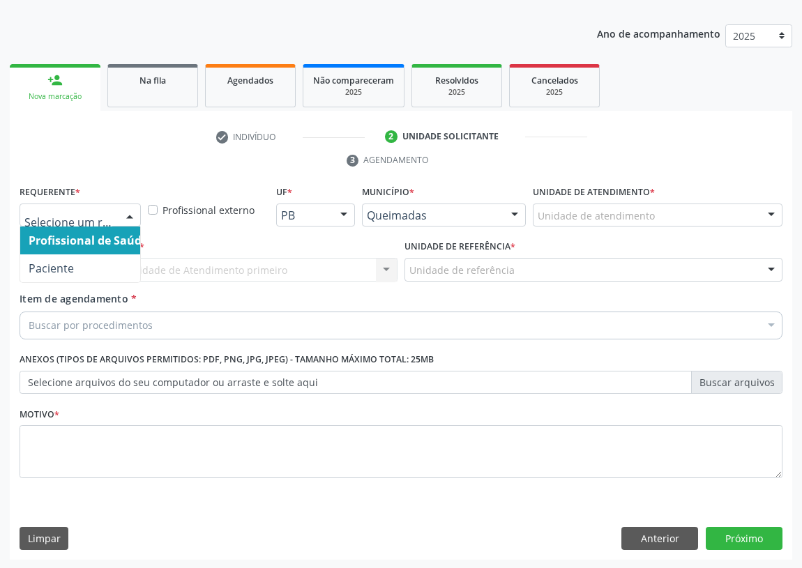
drag, startPoint x: 132, startPoint y: 211, endPoint x: 76, endPoint y: 314, distance: 117.3
click at [127, 213] on div at bounding box center [129, 216] width 21 height 24
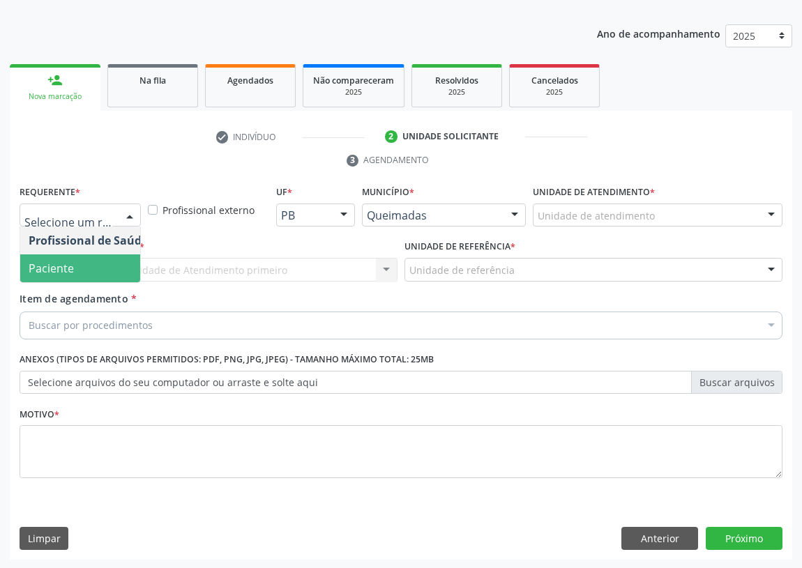
drag, startPoint x: 109, startPoint y: 265, endPoint x: 294, endPoint y: 324, distance: 194.5
click at [109, 264] on span "Paciente" at bounding box center [88, 269] width 136 height 28
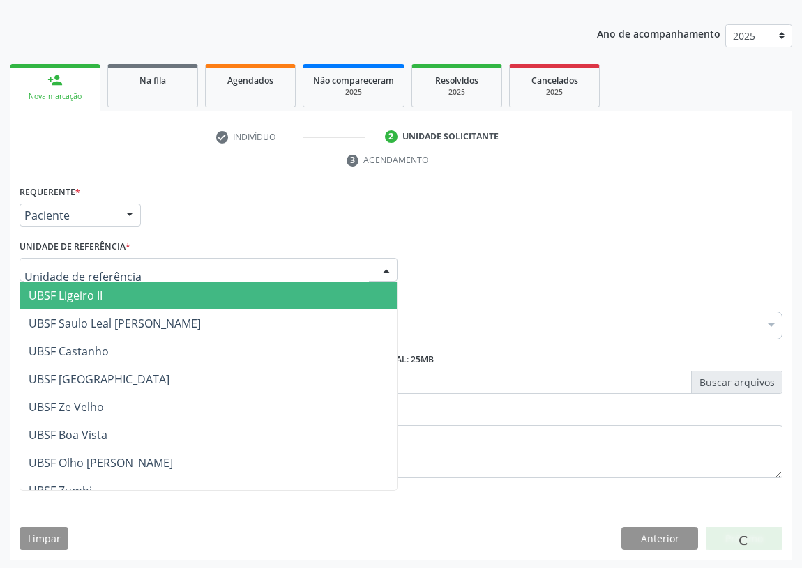
drag, startPoint x: 372, startPoint y: 267, endPoint x: 154, endPoint y: 330, distance: 226.4
click at [368, 267] on div at bounding box center [209, 270] width 378 height 24
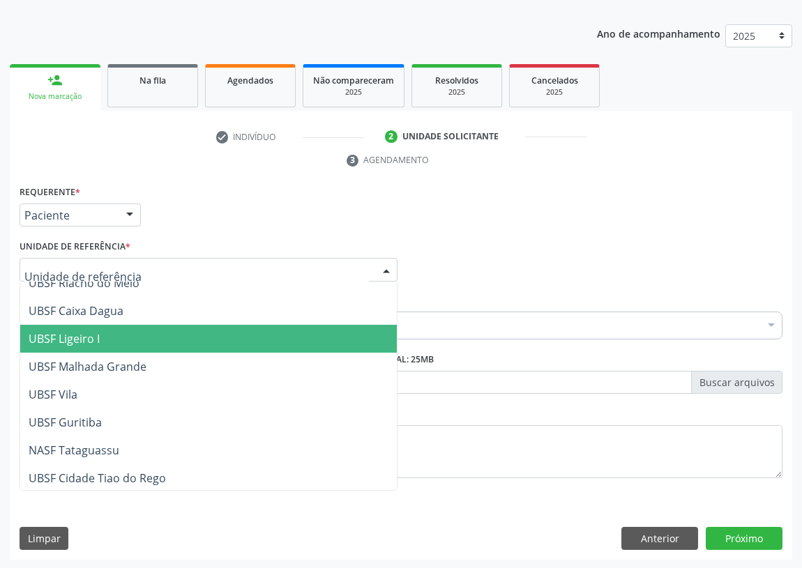
scroll to position [349, 0]
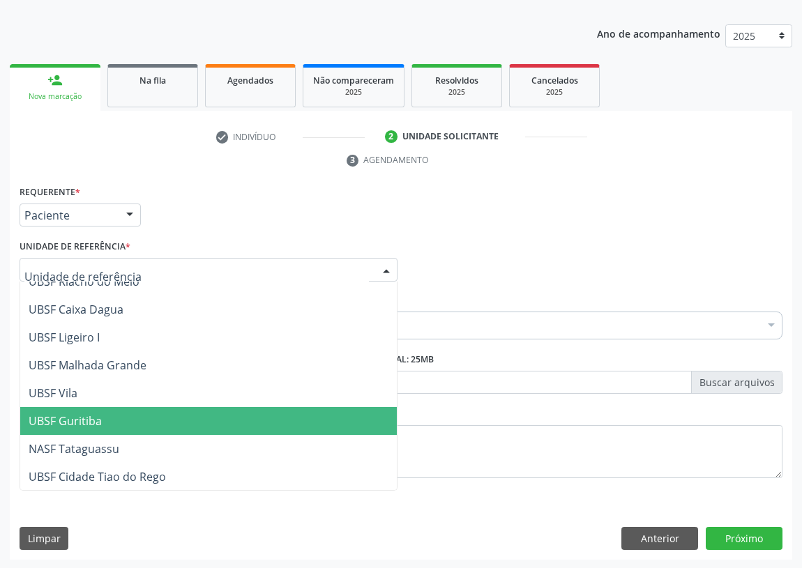
drag, startPoint x: 74, startPoint y: 416, endPoint x: 61, endPoint y: 413, distance: 12.9
click at [73, 416] on span "UBSF Guritiba" at bounding box center [65, 421] width 73 height 15
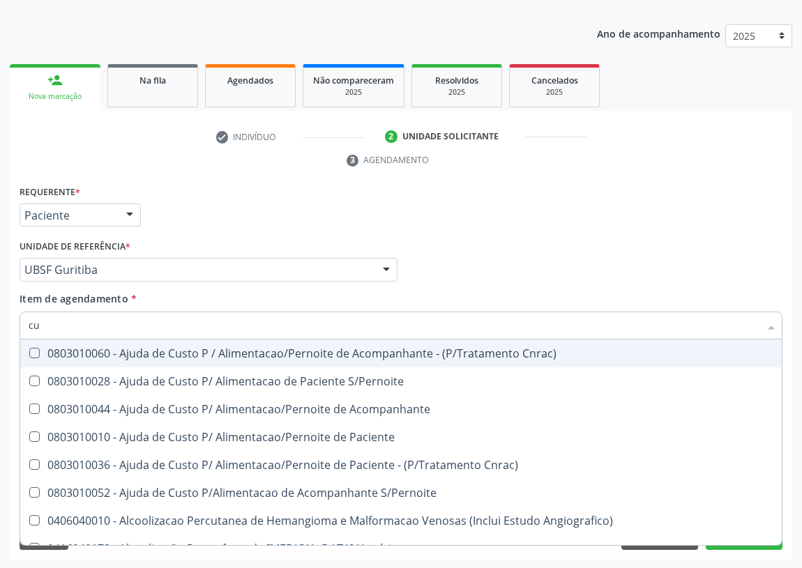
type input "c"
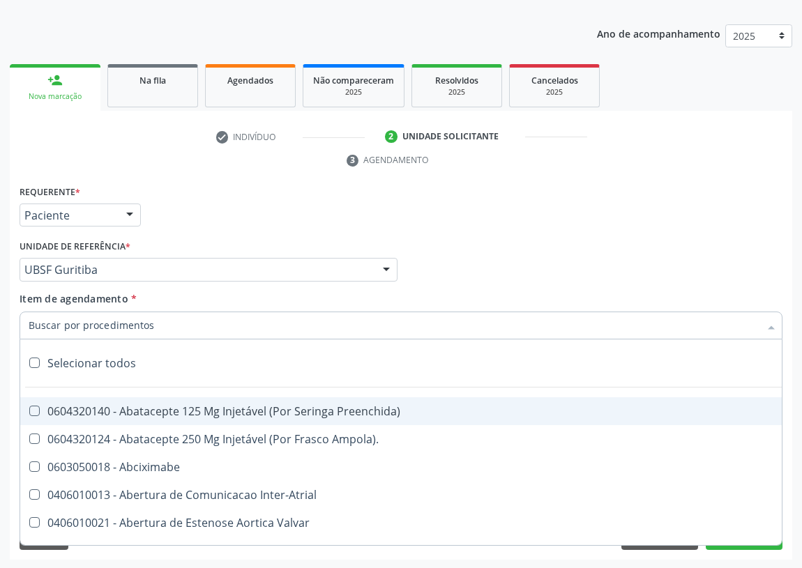
click at [41, 326] on input "Item de agendamento *" at bounding box center [394, 326] width 731 height 28
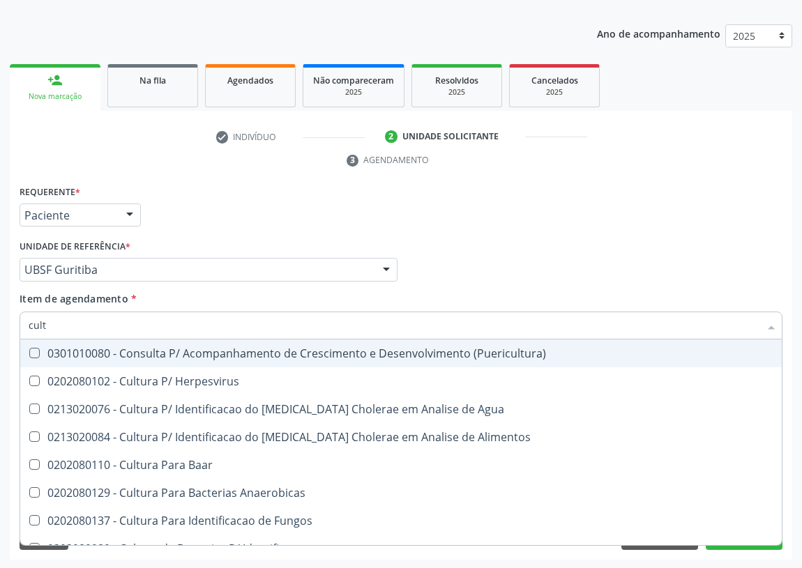
type input "cultu"
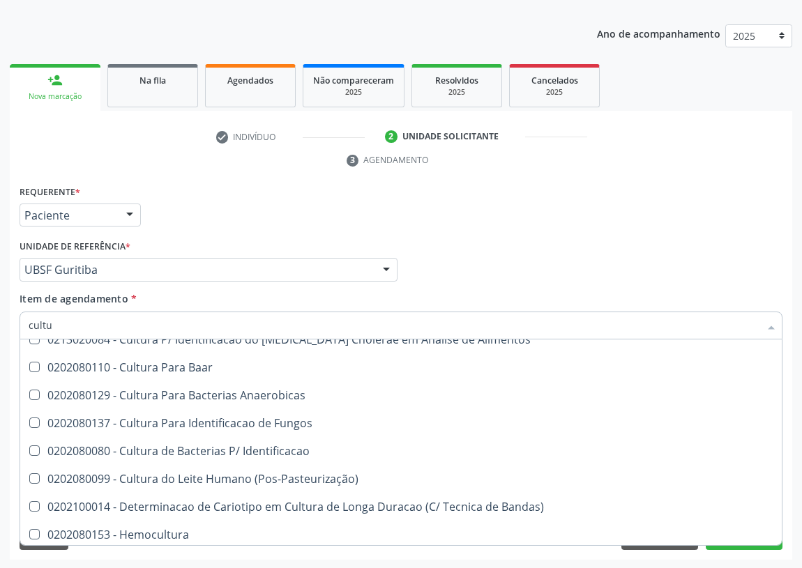
scroll to position [100, 0]
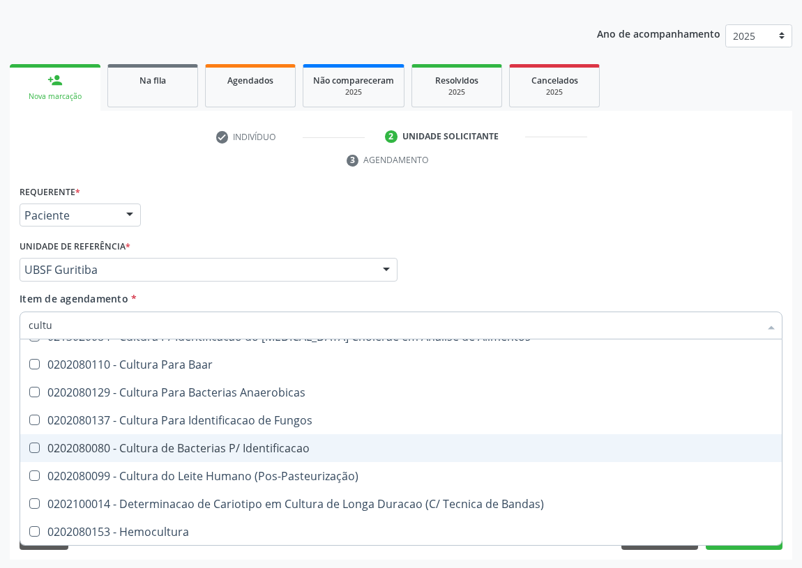
drag, startPoint x: 195, startPoint y: 446, endPoint x: 142, endPoint y: 449, distance: 53.1
click at [191, 446] on div "0202080080 - Cultura de Bacterias P/ Identificacao" at bounding box center [401, 448] width 745 height 11
checkbox Identificacao "true"
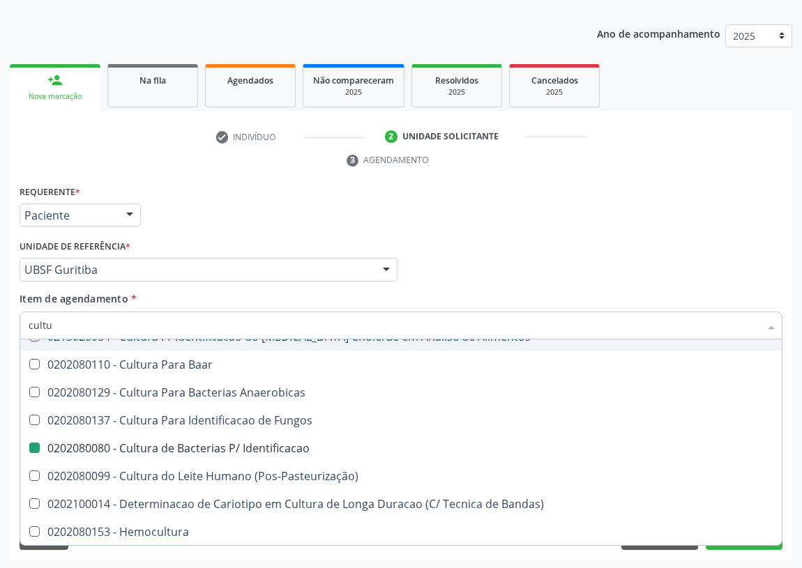
drag, startPoint x: 573, startPoint y: 227, endPoint x: 0, endPoint y: 397, distance: 597.9
click at [570, 228] on div "Requerente * Paciente Profissional de Saúde Paciente Nenhum resultado encontrad…" at bounding box center [401, 209] width 770 height 54
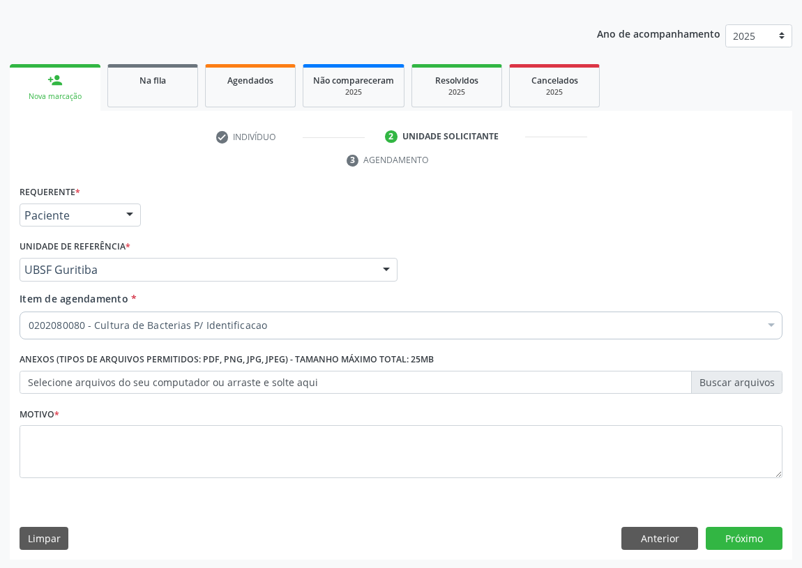
checkbox Identificacao "true"
checkbox Valvar "false"
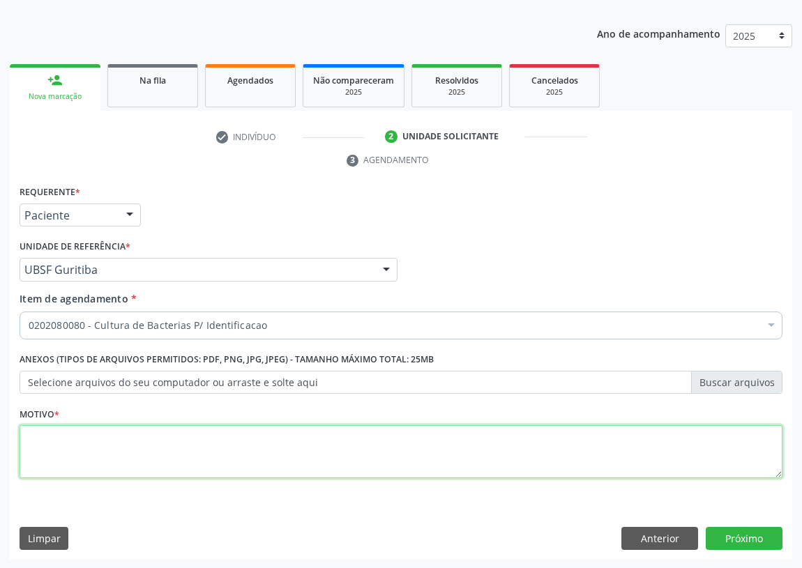
click at [83, 451] on textarea at bounding box center [401, 451] width 763 height 53
type textarea "avaliação"
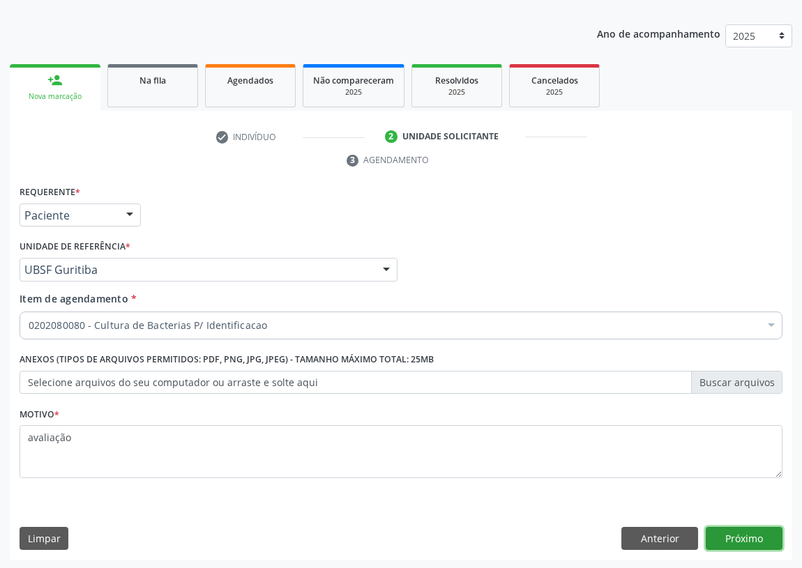
click at [739, 536] on button "Próximo" at bounding box center [744, 539] width 77 height 24
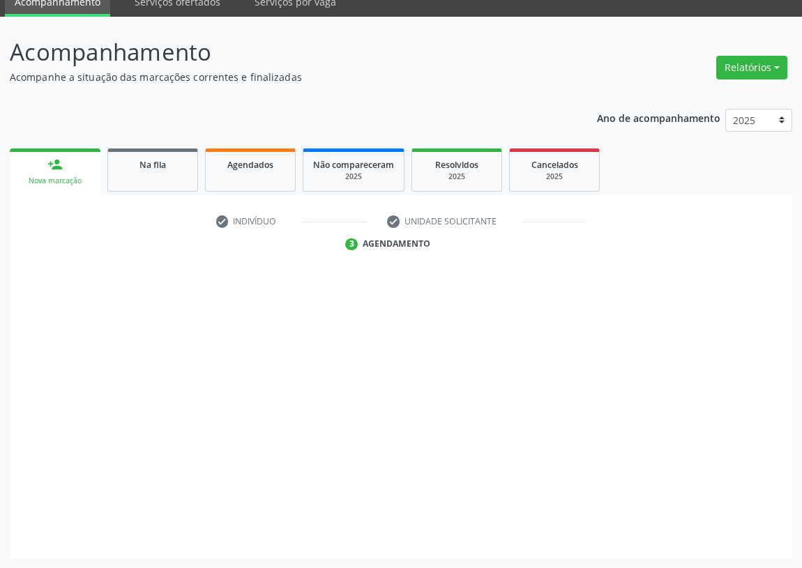
scroll to position [59, 0]
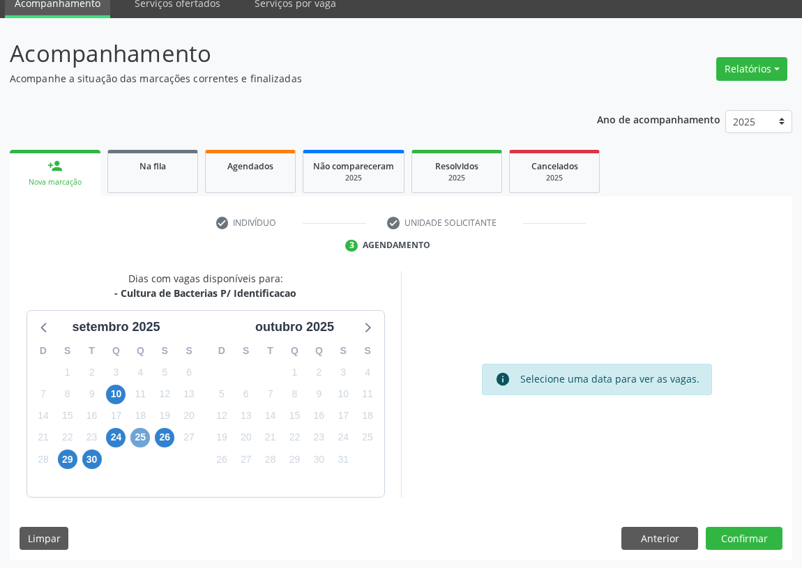
click at [137, 434] on span "25" at bounding box center [140, 438] width 20 height 20
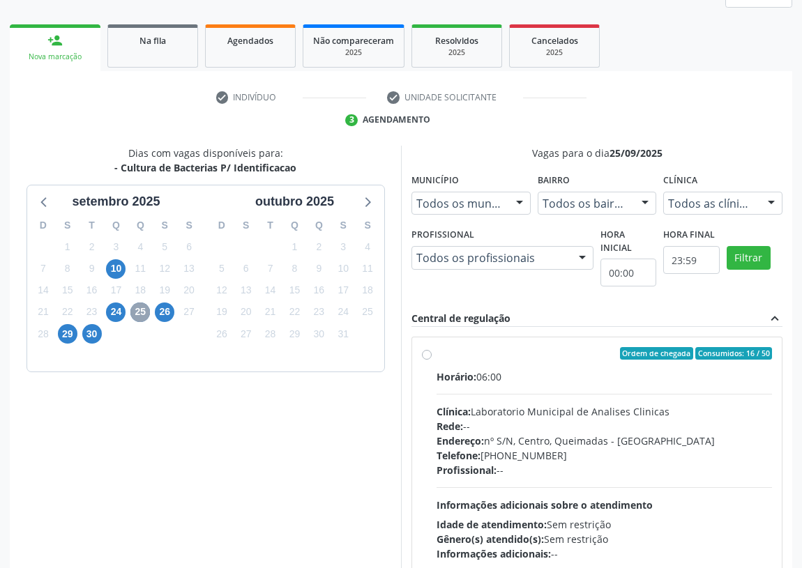
scroll to position [185, 0]
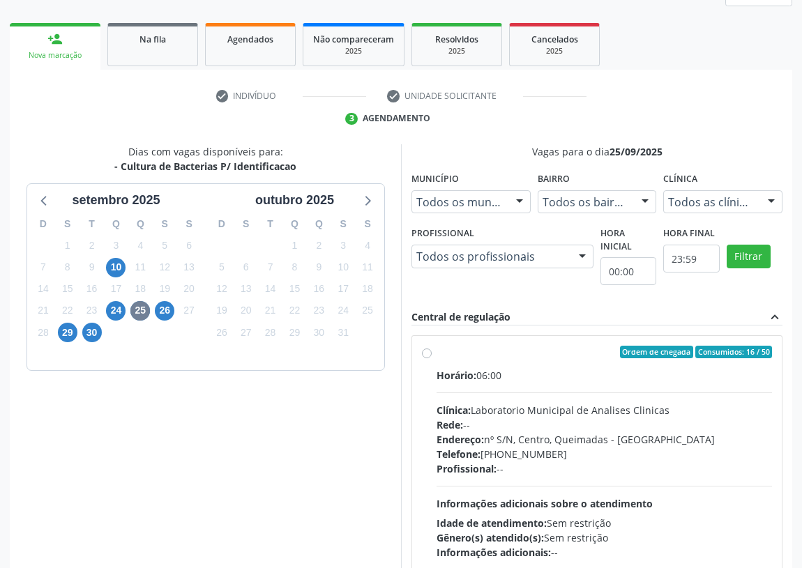
drag, startPoint x: 424, startPoint y: 351, endPoint x: 451, endPoint y: 404, distance: 59.6
click at [437, 351] on label "Ordem de chegada Consumidos: 16 / 50 Horário: 06:00 Clínica: Laboratorio Munici…" at bounding box center [604, 453] width 335 height 214
click at [422, 351] on input "Ordem de chegada Consumidos: 16 / 50 Horário: 06:00 Clínica: Laboratorio Munici…" at bounding box center [427, 352] width 10 height 13
radio input "true"
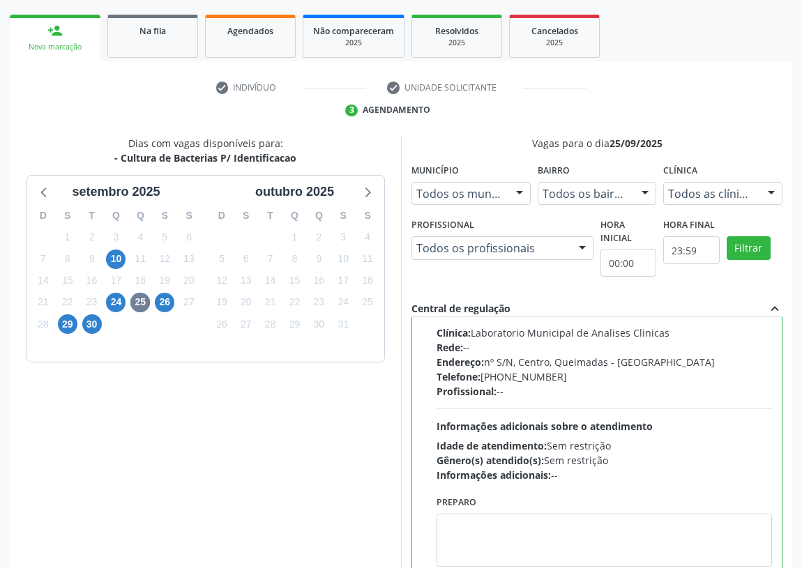
scroll to position [293, 0]
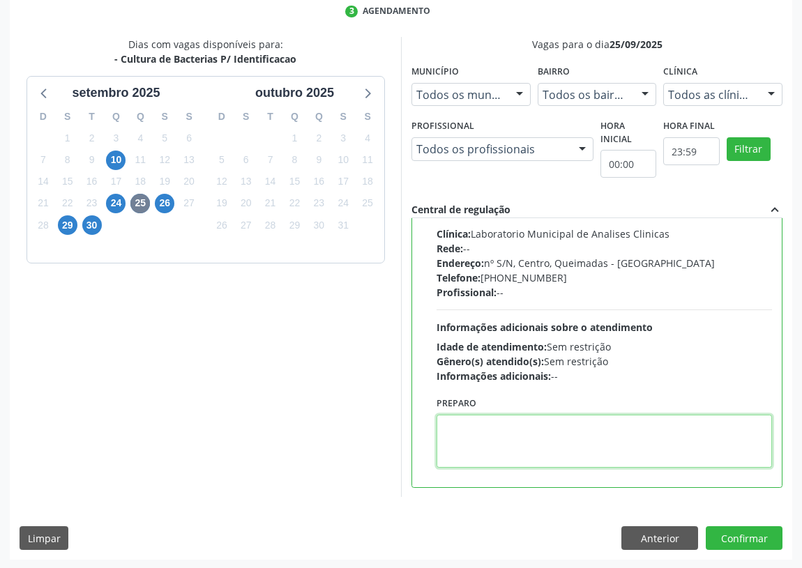
click at [483, 453] on textarea at bounding box center [604, 441] width 335 height 53
type textarea "ir em [GEOGRAPHIC_DATA]"
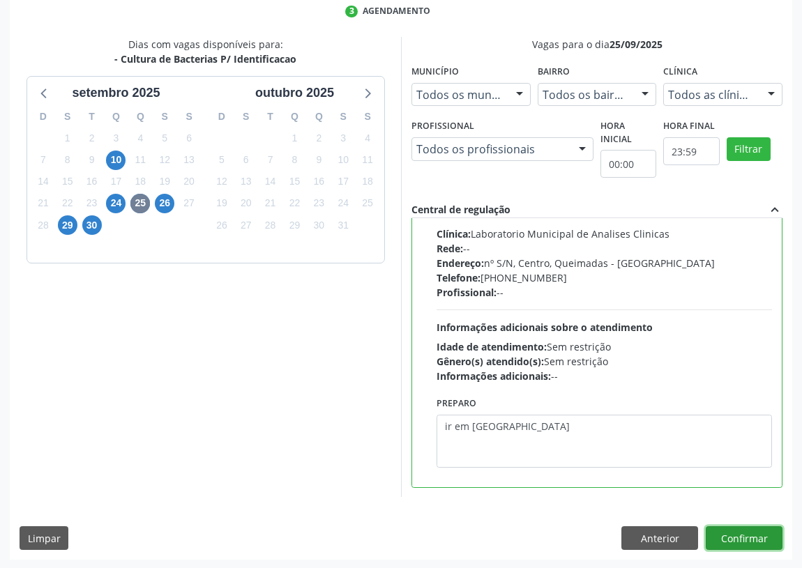
drag, startPoint x: 736, startPoint y: 540, endPoint x: 731, endPoint y: 520, distance: 20.1
click at [732, 533] on button "Confirmar" at bounding box center [744, 538] width 77 height 24
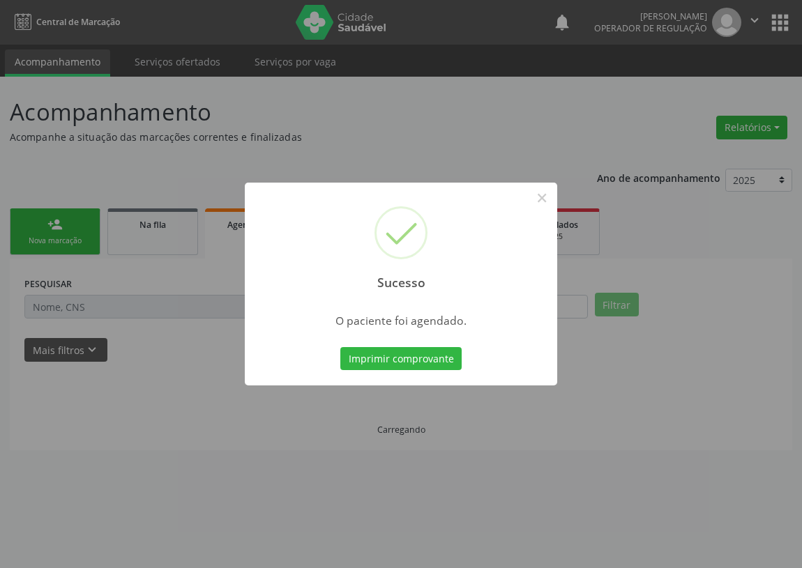
scroll to position [0, 0]
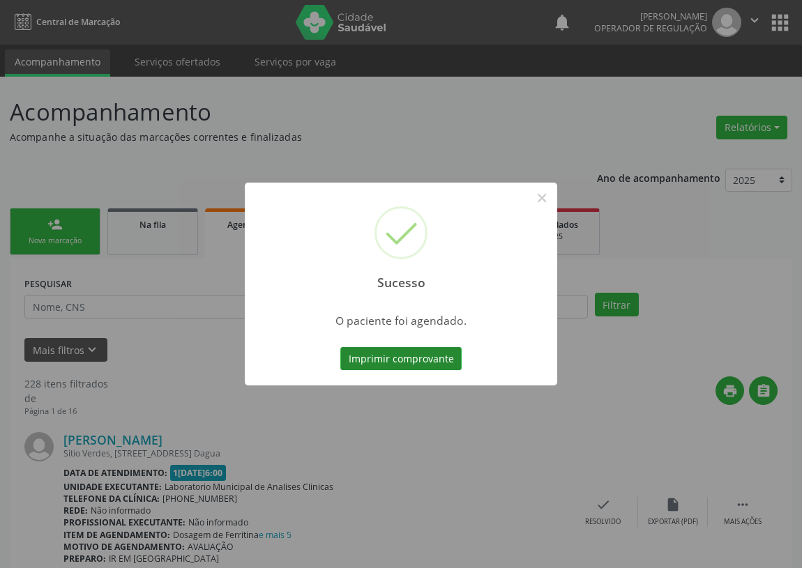
click at [385, 355] on button "Imprimir comprovante" at bounding box center [400, 359] width 121 height 24
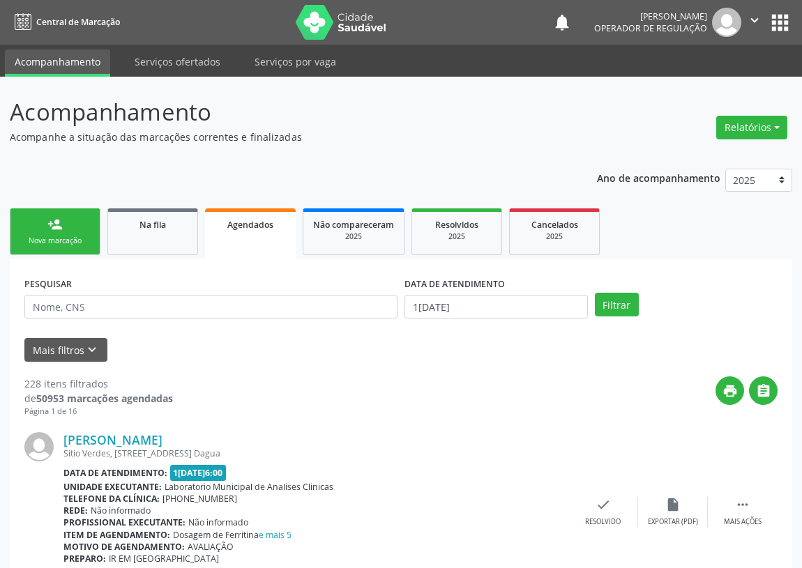
click at [49, 225] on div "person_add" at bounding box center [54, 224] width 15 height 15
